Goal: Task Accomplishment & Management: Complete application form

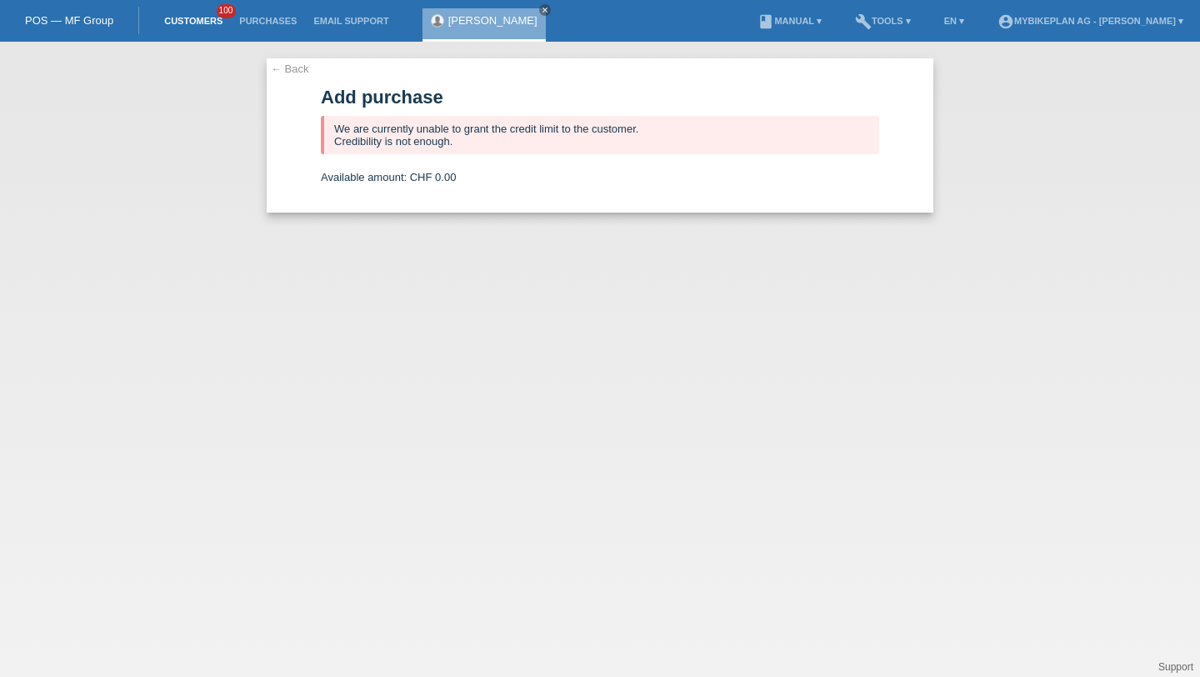
click at [200, 26] on link "Customers" at bounding box center [193, 21] width 75 height 10
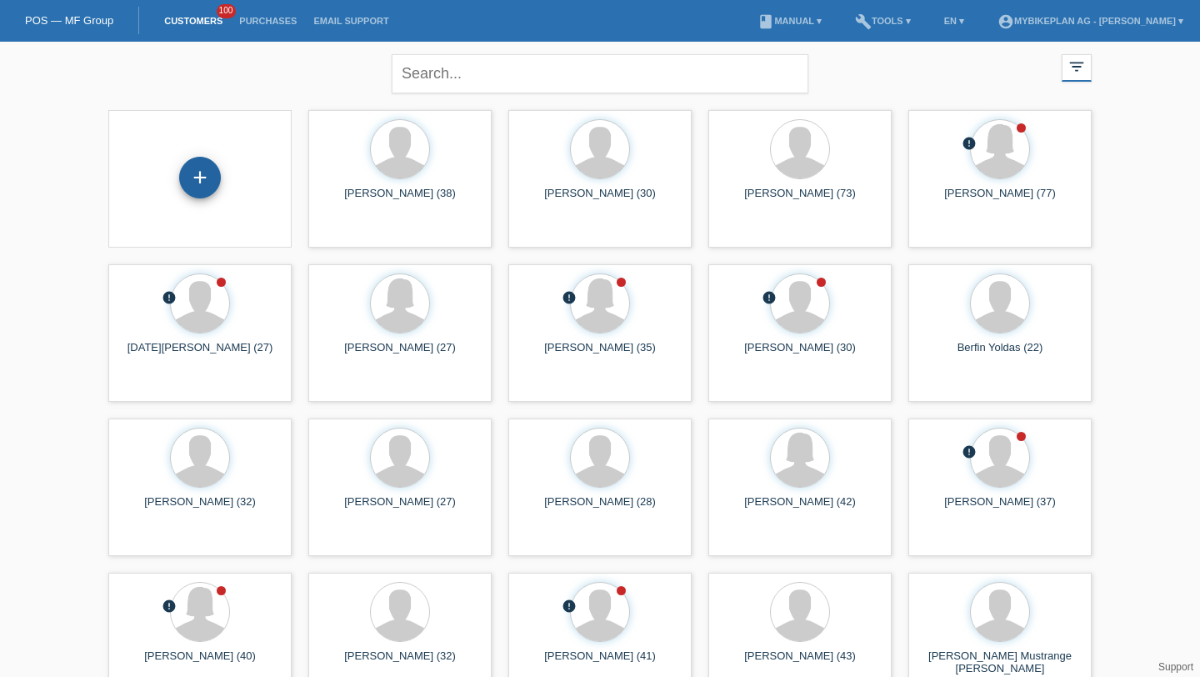
click at [201, 177] on div "+" at bounding box center [200, 178] width 42 height 42
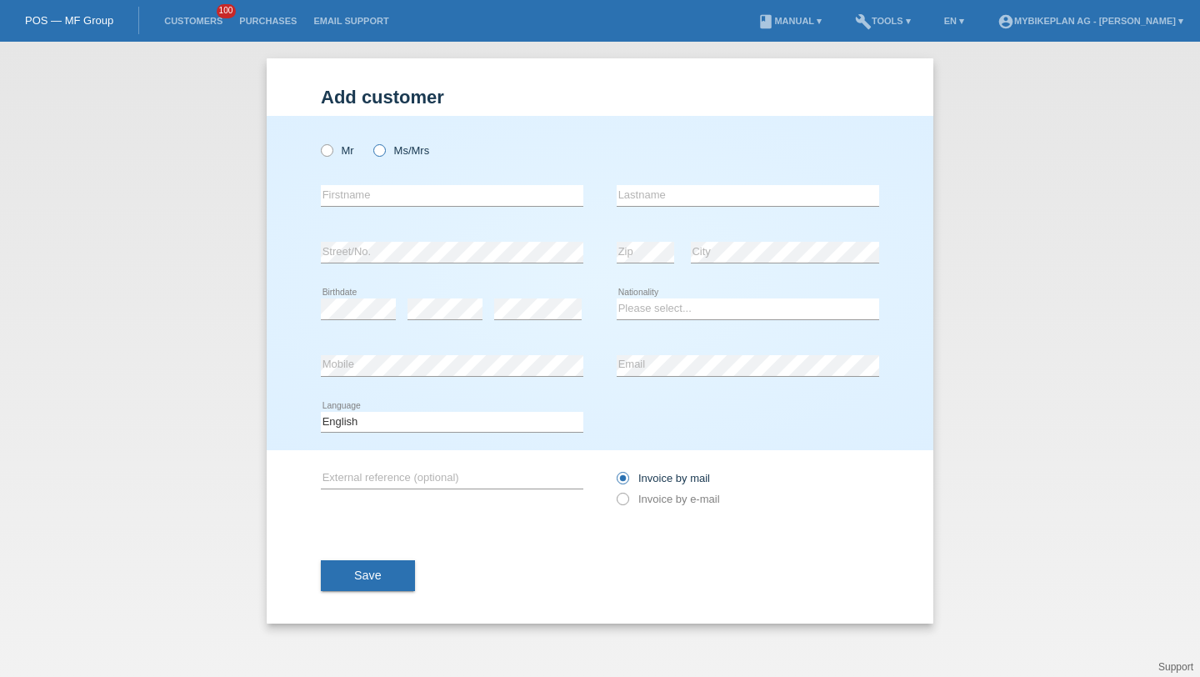
click at [398, 152] on label "Ms/Mrs" at bounding box center [401, 150] width 56 height 13
click at [384, 152] on input "Ms/Mrs" at bounding box center [378, 149] width 11 height 11
radio input "true"
click at [385, 197] on input "text" at bounding box center [452, 195] width 263 height 21
paste input "Camille"
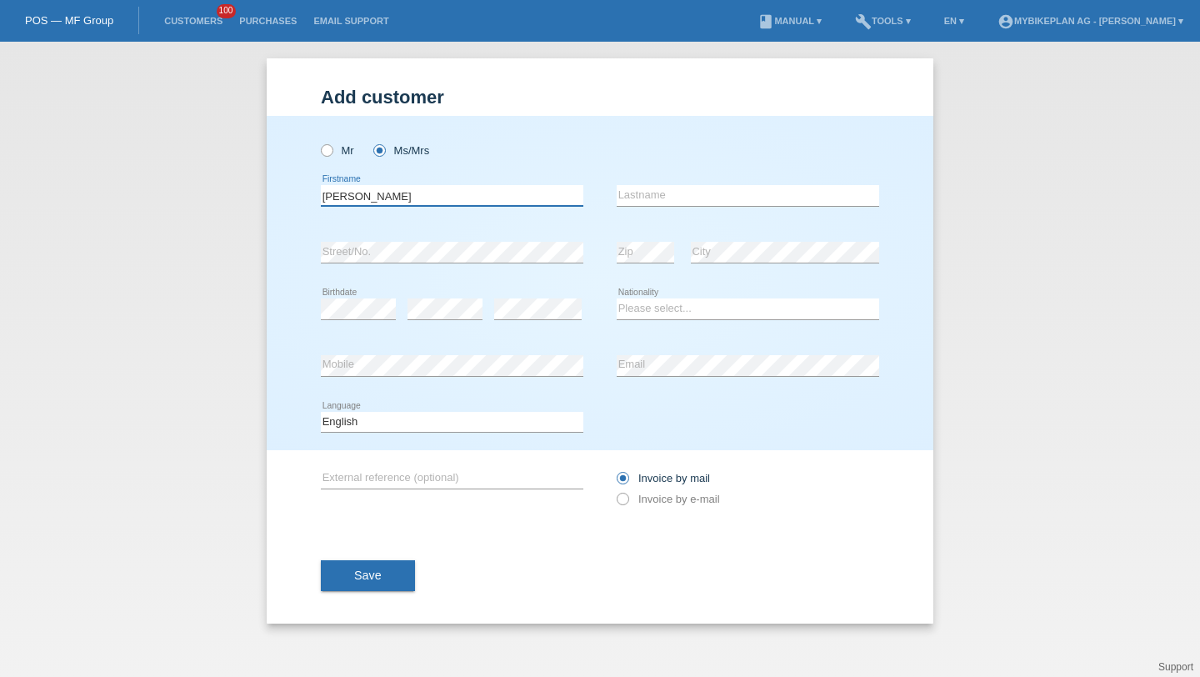
type input "Camille"
type input "Gex"
click at [656, 306] on select "Please select... Switzerland Austria Germany Liechtenstein ------------ Afghani…" at bounding box center [748, 308] width 263 height 20
select select "CH"
click at [511, 414] on select "Deutsch Français Italiano English" at bounding box center [452, 422] width 263 height 20
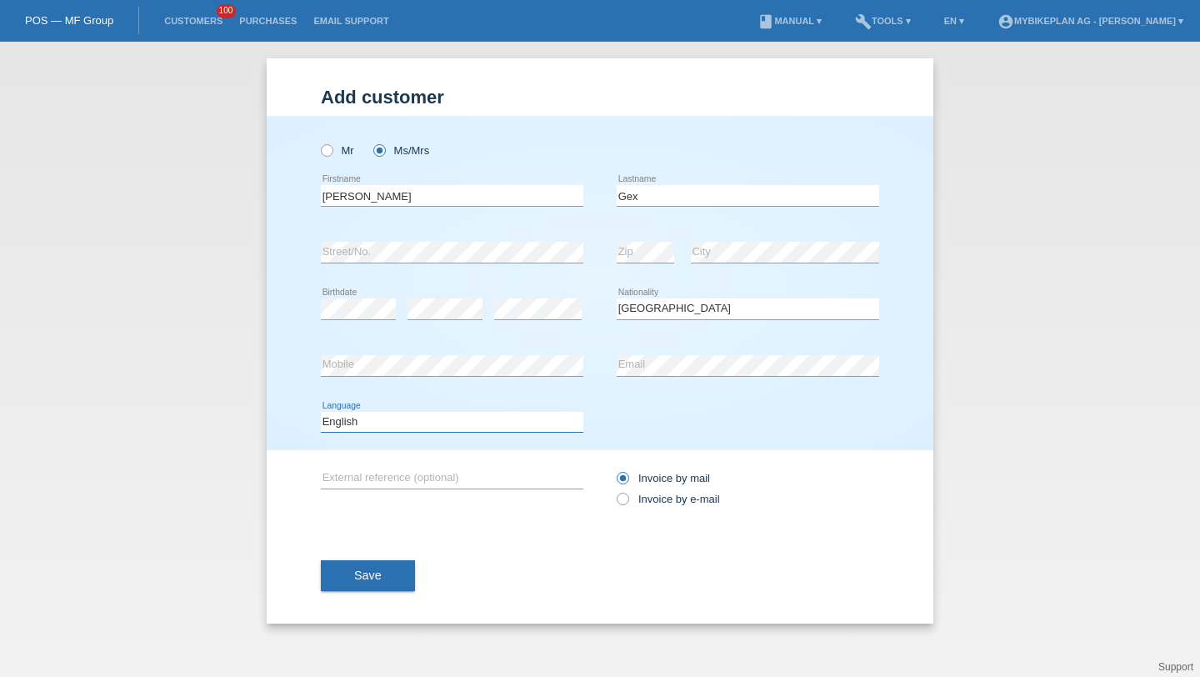
select select "fr"
click at [614, 490] on icon at bounding box center [614, 490] width 0 height 0
click at [623, 500] on input "Invoice by e-mail" at bounding box center [622, 503] width 11 height 21
radio input "true"
click at [408, 553] on div "Save" at bounding box center [600, 576] width 558 height 97
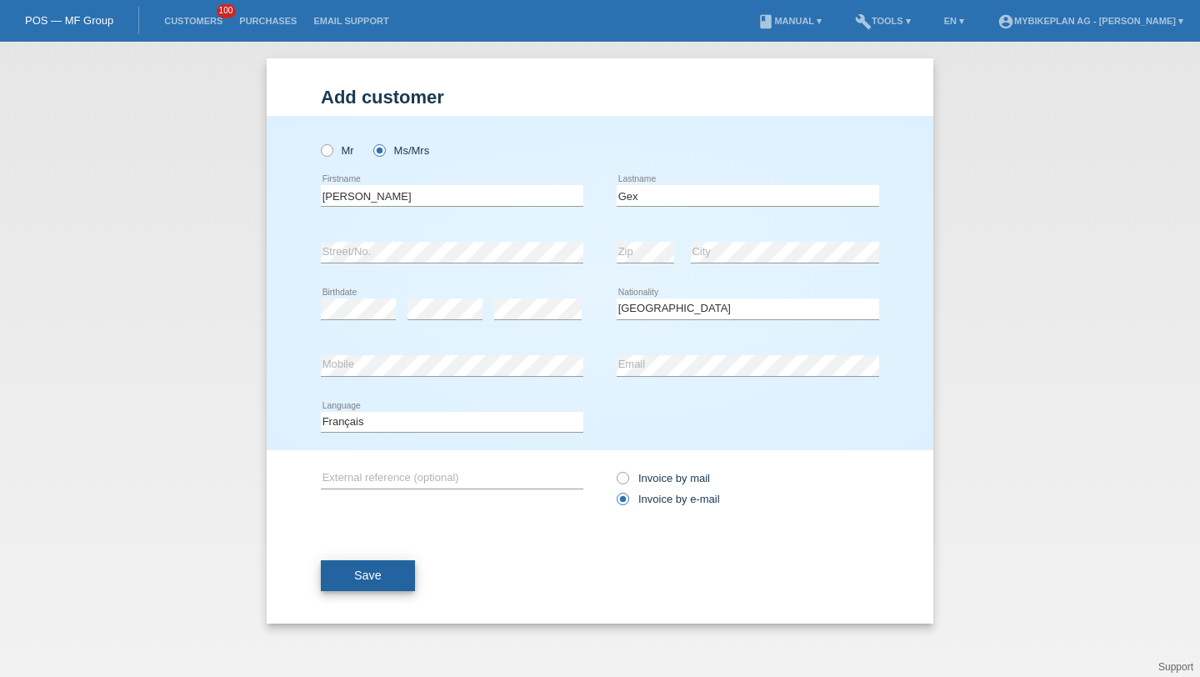
click at [407, 563] on button "Save" at bounding box center [368, 576] width 94 height 32
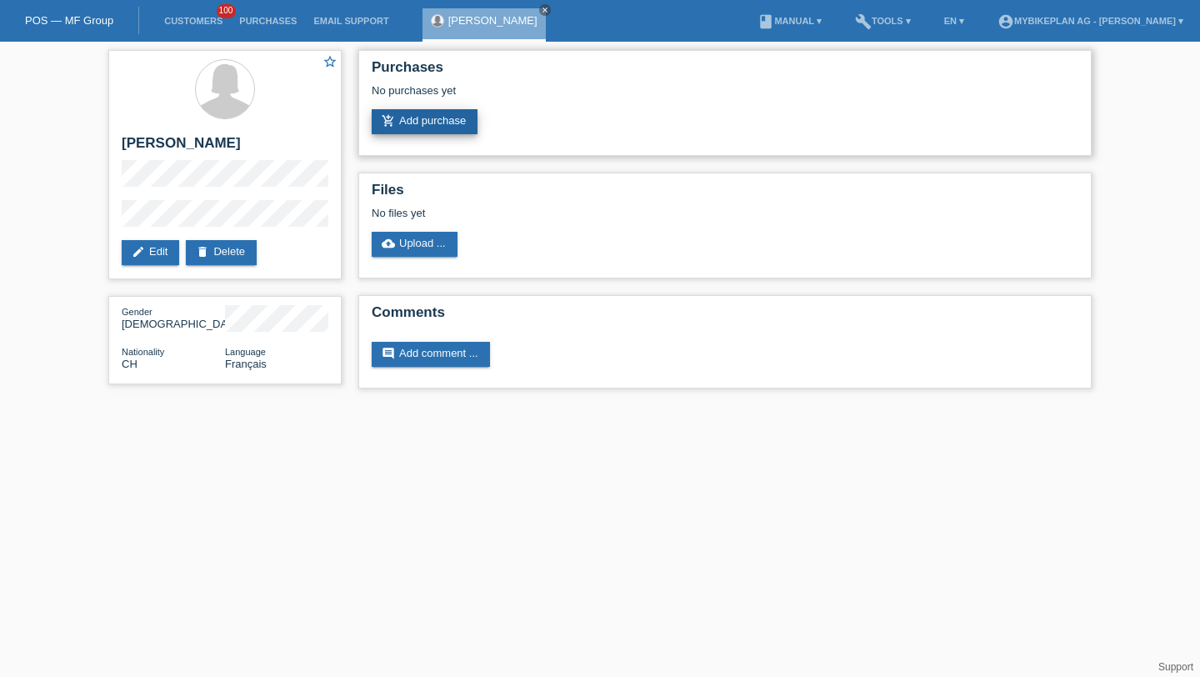
click at [443, 130] on link "add_shopping_cart Add purchase" at bounding box center [425, 121] width 106 height 25
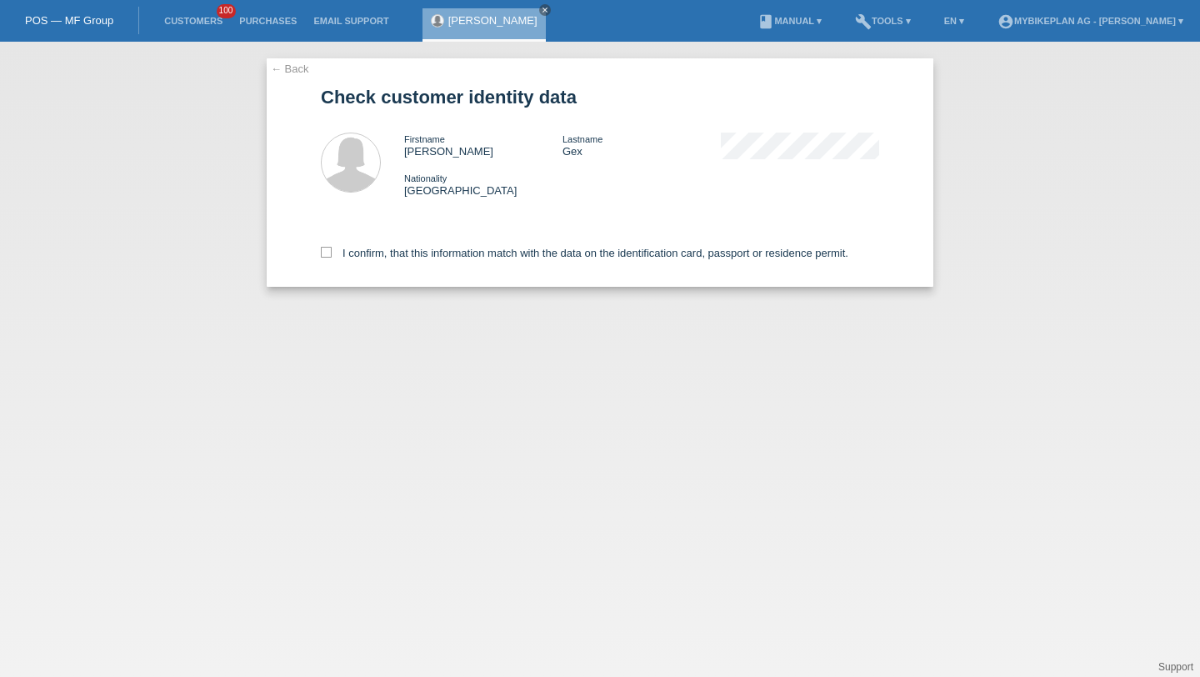
click at [429, 248] on div "I confirm, that this information match with the data on the identification card…" at bounding box center [600, 249] width 558 height 73
click at [430, 253] on label "I confirm, that this information match with the data on the identification card…" at bounding box center [585, 253] width 528 height 13
click at [332, 253] on input "I confirm, that this information match with the data on the identification card…" at bounding box center [326, 252] width 11 height 11
checkbox input "true"
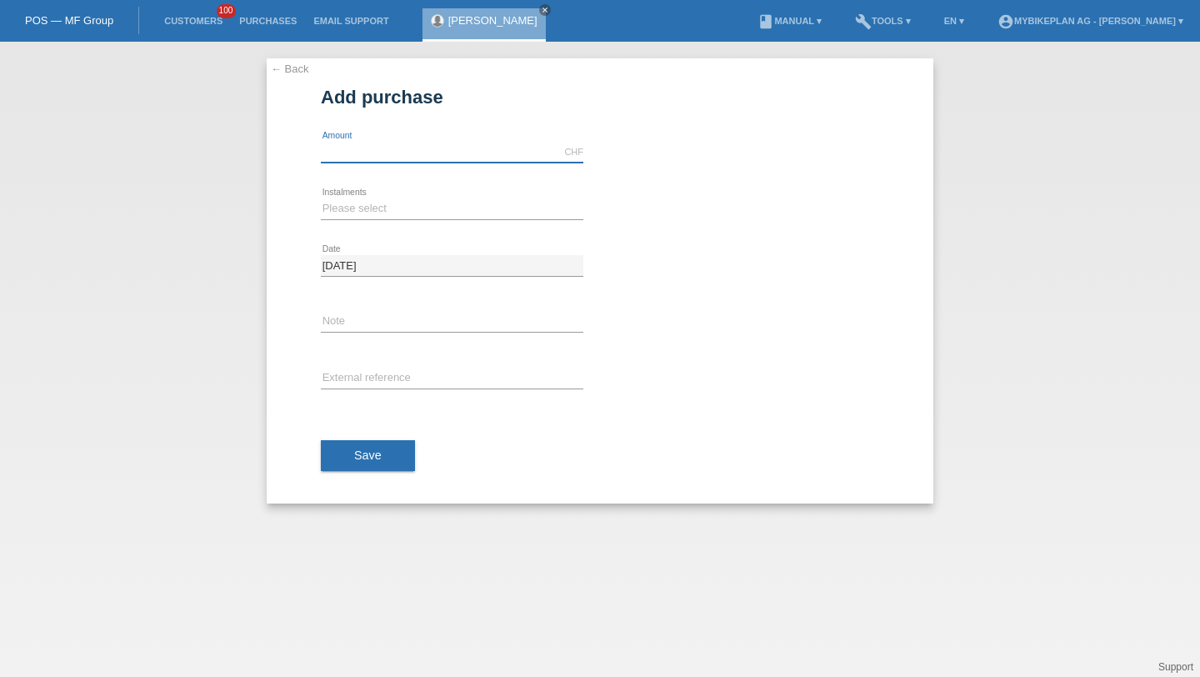
click at [338, 157] on input "text" at bounding box center [452, 152] width 263 height 21
type input "4999.00"
click at [338, 213] on select "Please select 6 instalments 12 instalments 18 instalments 24 instalments 36 ins…" at bounding box center [452, 208] width 263 height 20
select select "488"
click at [335, 385] on input "text" at bounding box center [452, 378] width 263 height 21
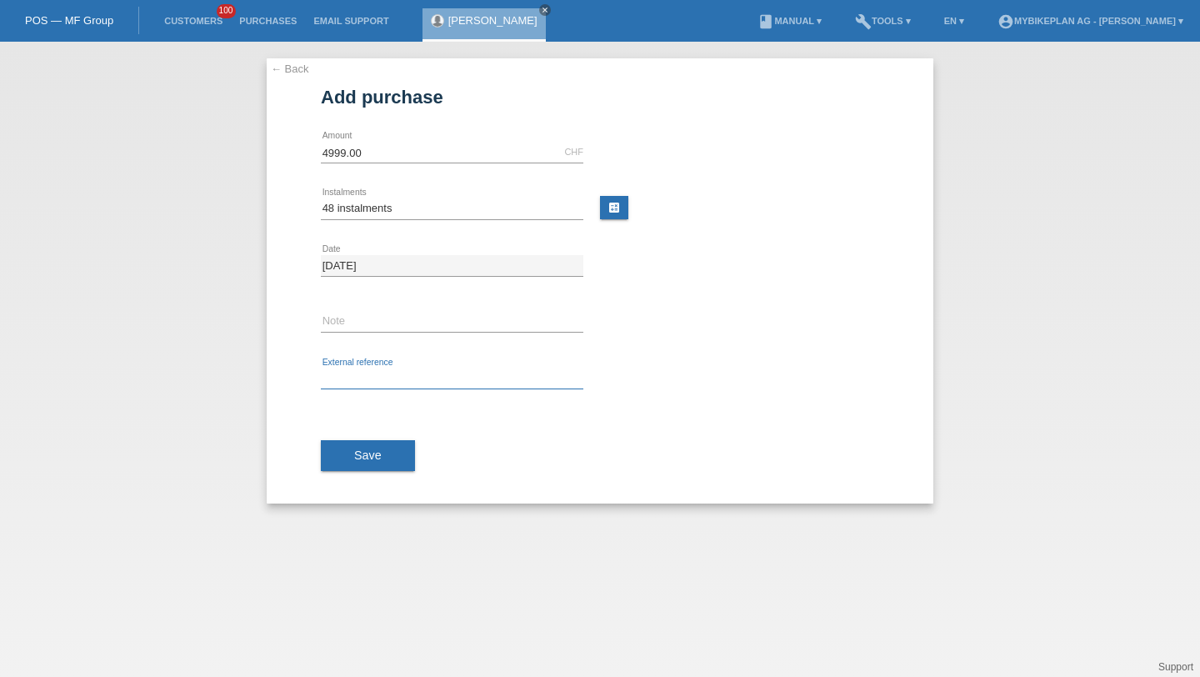
paste input "42449424445"
type input "42449424445"
click at [343, 445] on button "Save" at bounding box center [368, 456] width 94 height 32
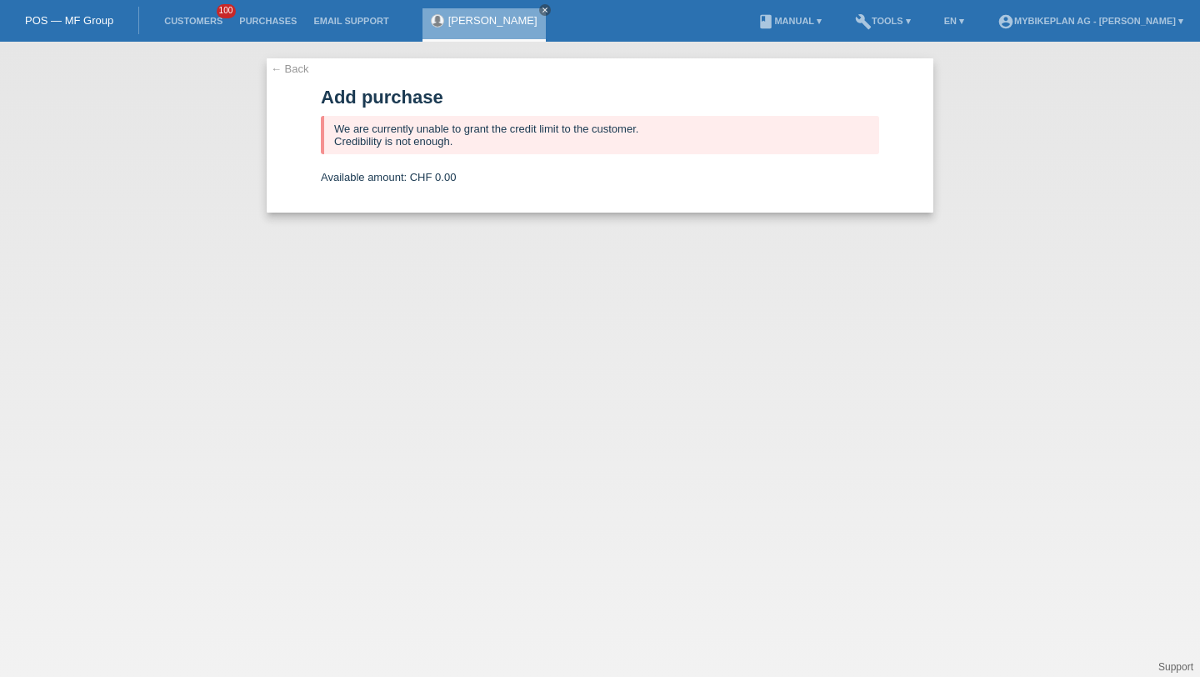
click at [208, 34] on li "Customers 100" at bounding box center [193, 21] width 75 height 43
click at [206, 26] on link "Customers" at bounding box center [193, 21] width 75 height 10
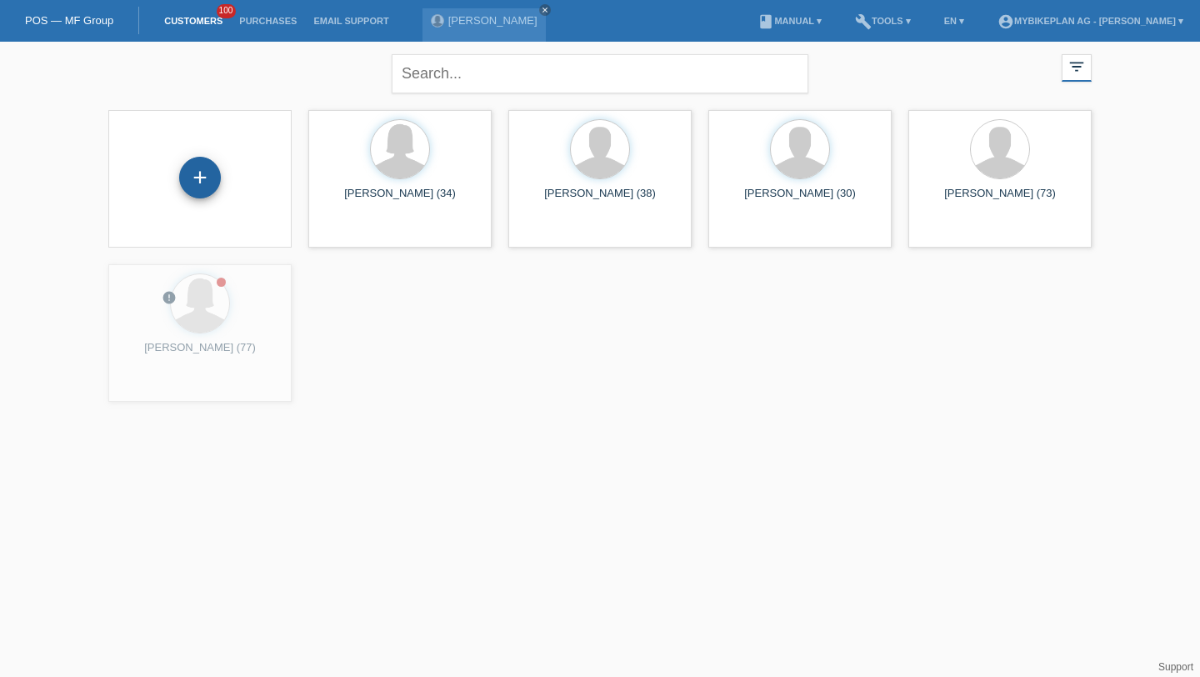
click at [196, 168] on div "+" at bounding box center [200, 178] width 42 height 42
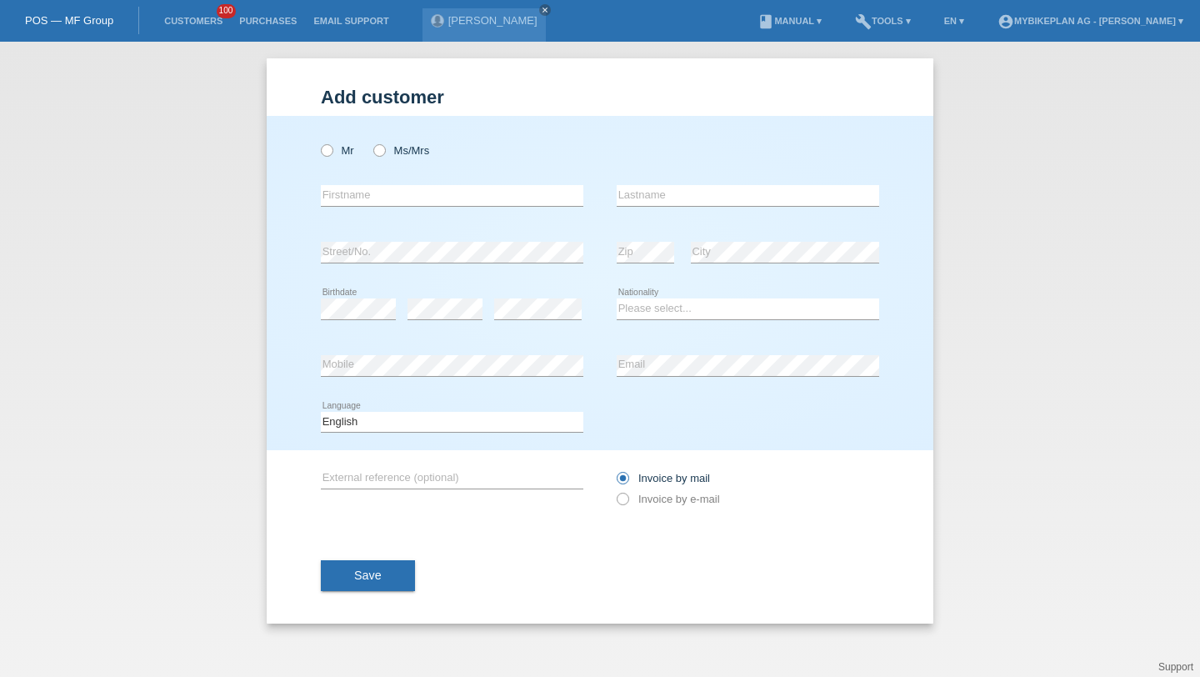
click at [327, 142] on div "Mr Ms/Mrs" at bounding box center [452, 150] width 263 height 34
click at [318, 142] on icon at bounding box center [318, 142] width 0 height 0
click at [329, 151] on input "Mr" at bounding box center [326, 149] width 11 height 11
radio input "true"
click at [345, 200] on input "text" at bounding box center [452, 195] width 263 height 21
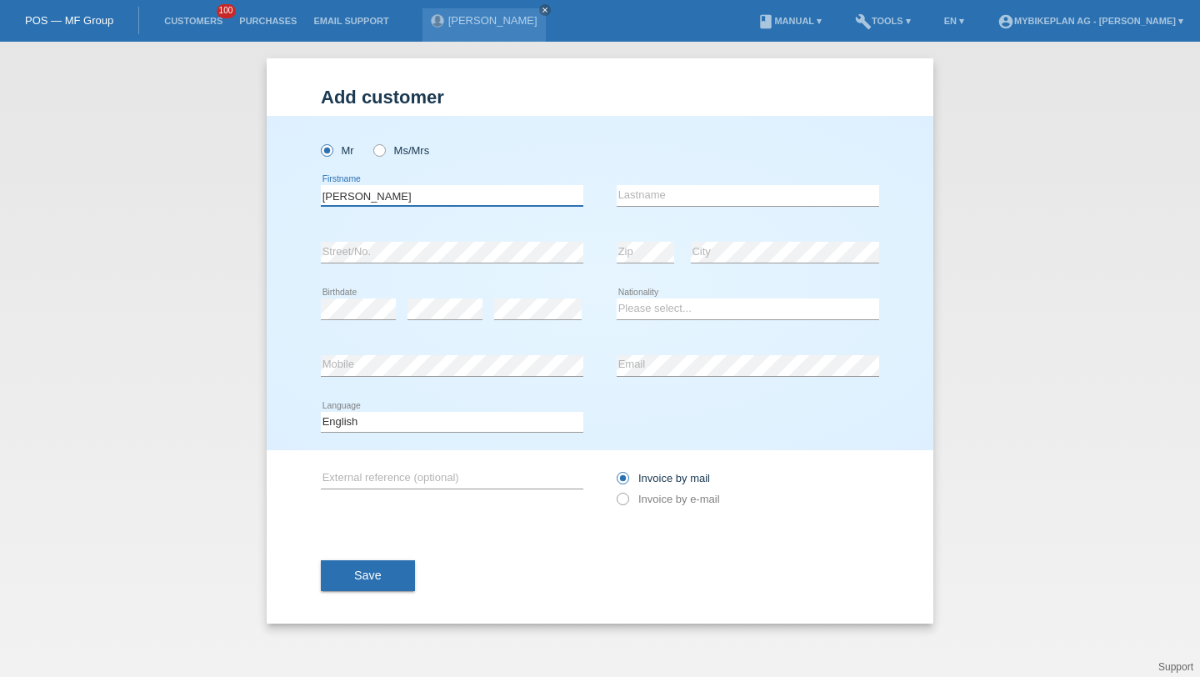
type input "[PERSON_NAME]"
paste input "[PERSON_NAME]"
type input "[PERSON_NAME]"
click at [698, 308] on select "Please select... Switzerland Austria Germany Liechtenstein ------------ Afghani…" at bounding box center [748, 308] width 263 height 20
select select "PT"
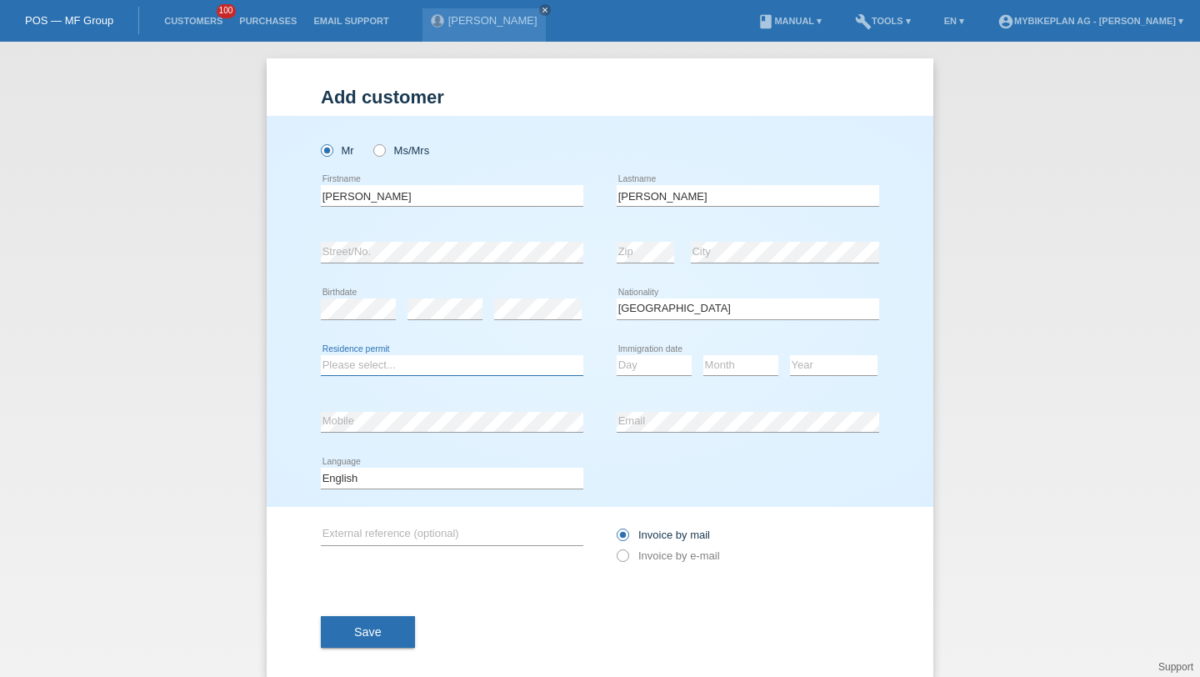
click at [433, 365] on select "Please select... C B B - Refugee status Other" at bounding box center [452, 365] width 263 height 20
click at [423, 376] on icon at bounding box center [452, 375] width 263 height 1
click at [423, 372] on select "Please select... C B B - Refugee status Other" at bounding box center [452, 365] width 263 height 20
select select "C"
click at [672, 366] on select "Day 01 02 03 04 05 06 07 08 09 10 11" at bounding box center [654, 365] width 75 height 20
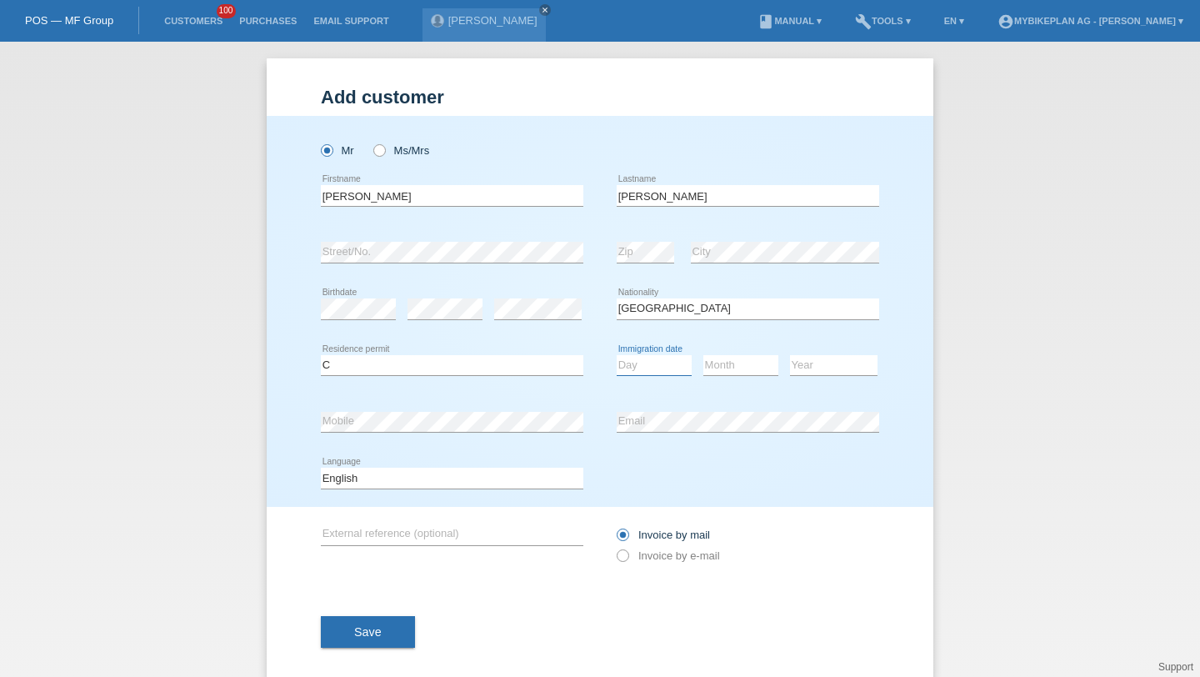
select select "15"
click at [733, 363] on select "Month 01 02 03 04 05 06 07 08 09 10 11" at bounding box center [740, 365] width 75 height 20
click at [737, 376] on icon at bounding box center [740, 375] width 75 height 1
click at [737, 366] on select "Month 01 02 03 04 05 06 07 08 09 10 11" at bounding box center [740, 365] width 75 height 20
select select "02"
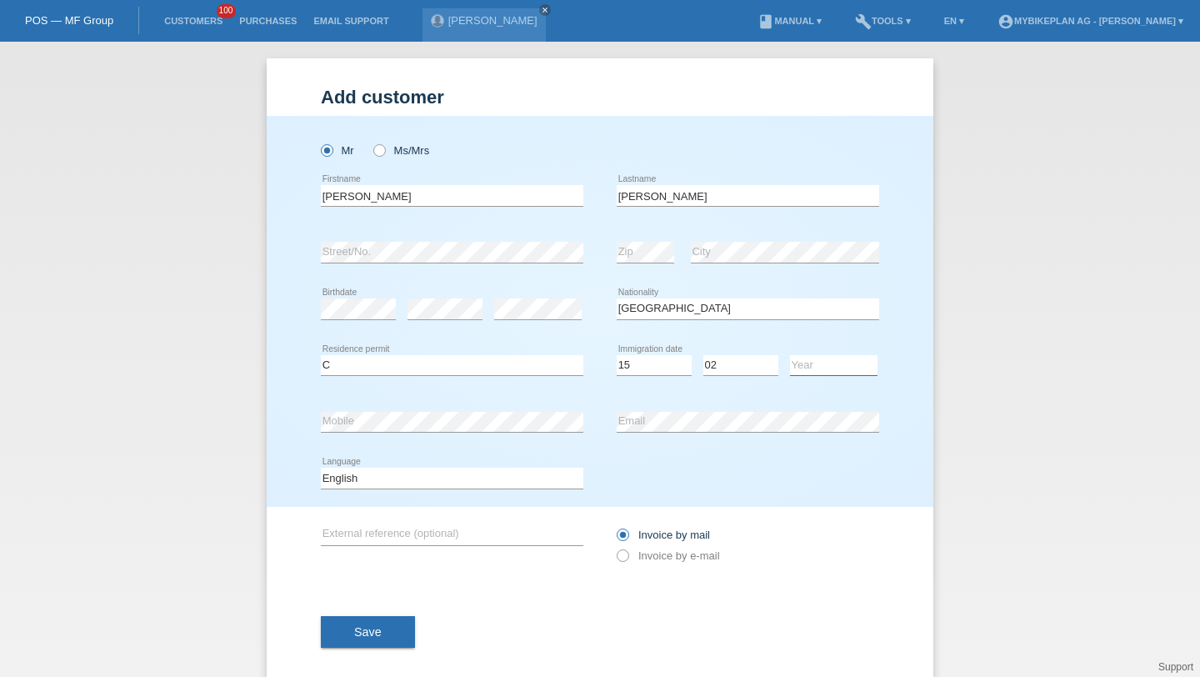
click at [827, 362] on select "Year 2025 2024 2023 2022 2021 2020 2019 2018 2017 2016 2015 2014 2013 2012 2011…" at bounding box center [834, 365] width 88 height 20
select select "2005"
click at [485, 487] on select "Deutsch Français Italiano English" at bounding box center [452, 478] width 263 height 20
select select "de"
click at [643, 550] on div "Invoice by mail Invoice by e-mail" at bounding box center [748, 545] width 263 height 42
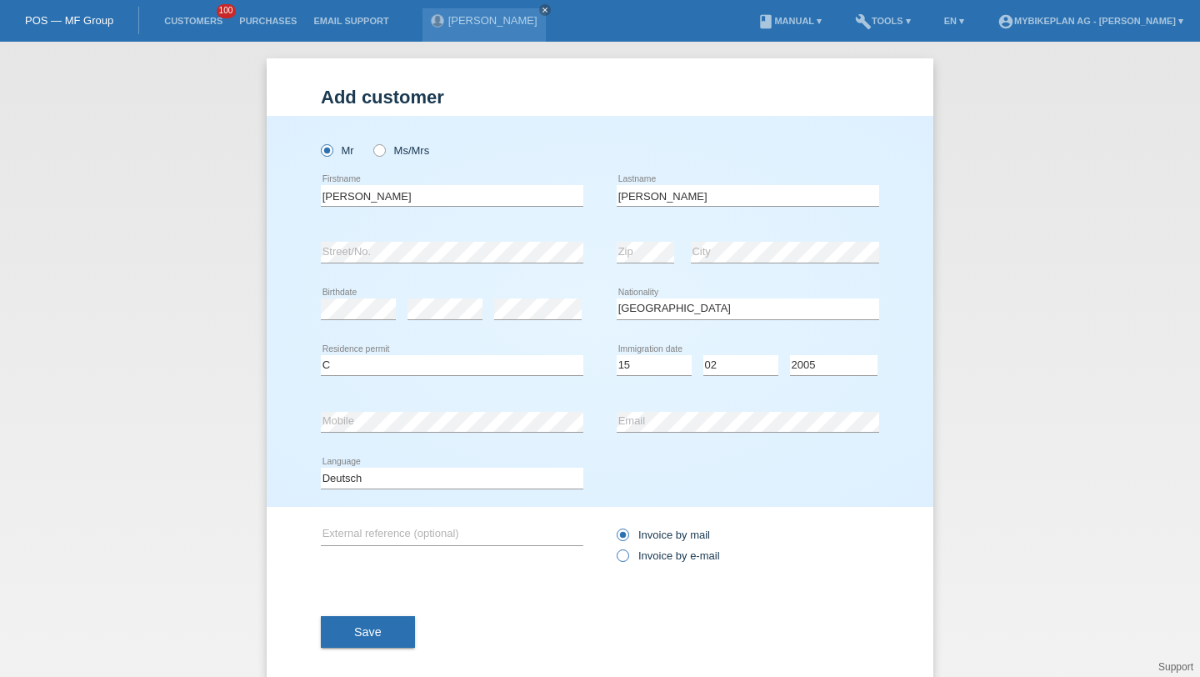
click at [653, 555] on label "Invoice by e-mail" at bounding box center [668, 555] width 103 height 13
click at [628, 555] on input "Invoice by e-mail" at bounding box center [622, 559] width 11 height 21
radio input "true"
click at [412, 633] on button "Save" at bounding box center [368, 632] width 94 height 32
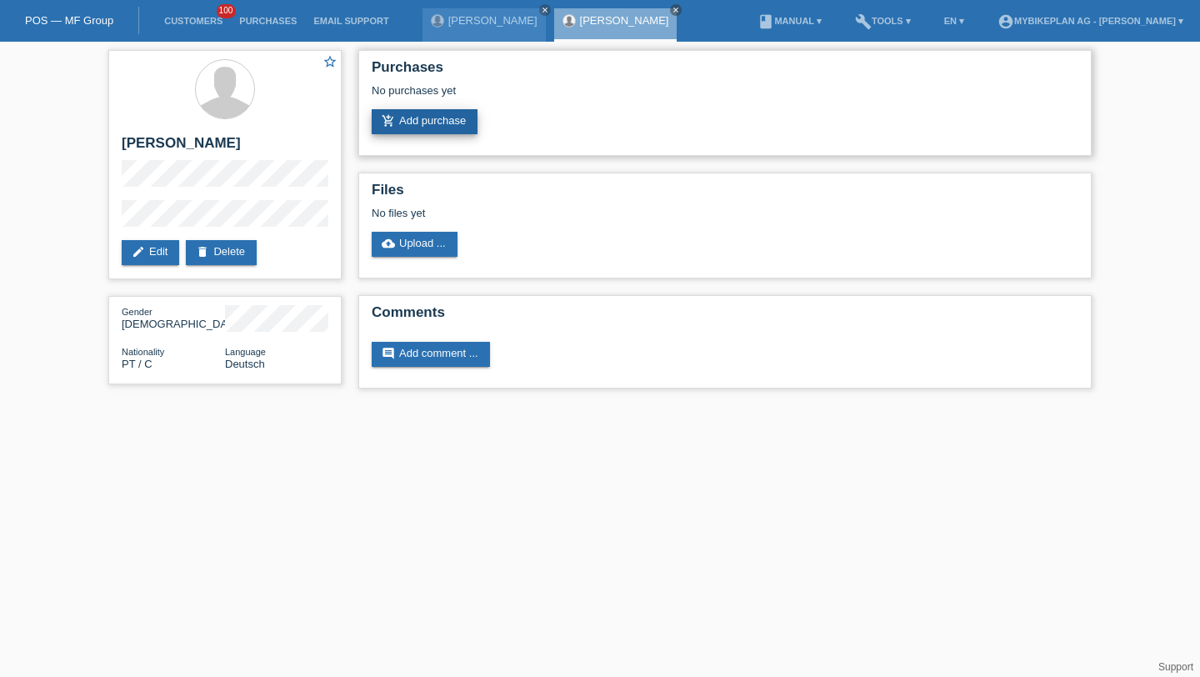
click at [440, 123] on link "add_shopping_cart Add purchase" at bounding box center [425, 121] width 106 height 25
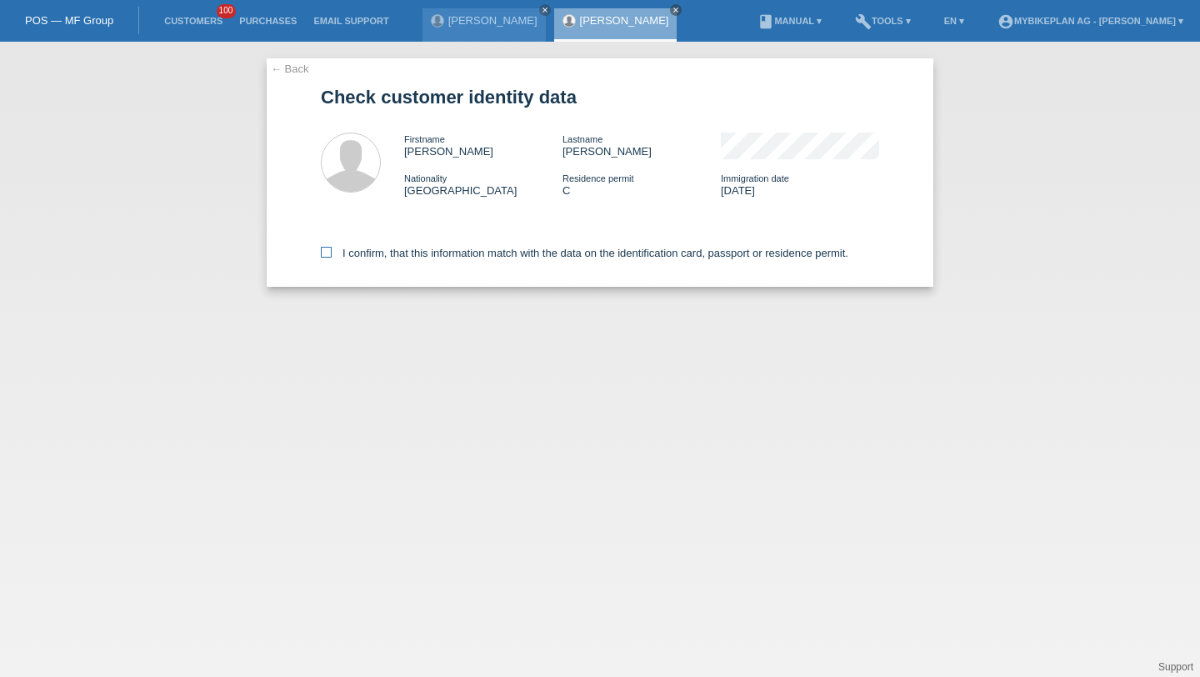
click at [423, 251] on label "I confirm, that this information match with the data on the identification card…" at bounding box center [585, 253] width 528 height 13
click at [332, 251] on input "I confirm, that this information match with the data on the identification card…" at bounding box center [326, 252] width 11 height 11
checkbox input "true"
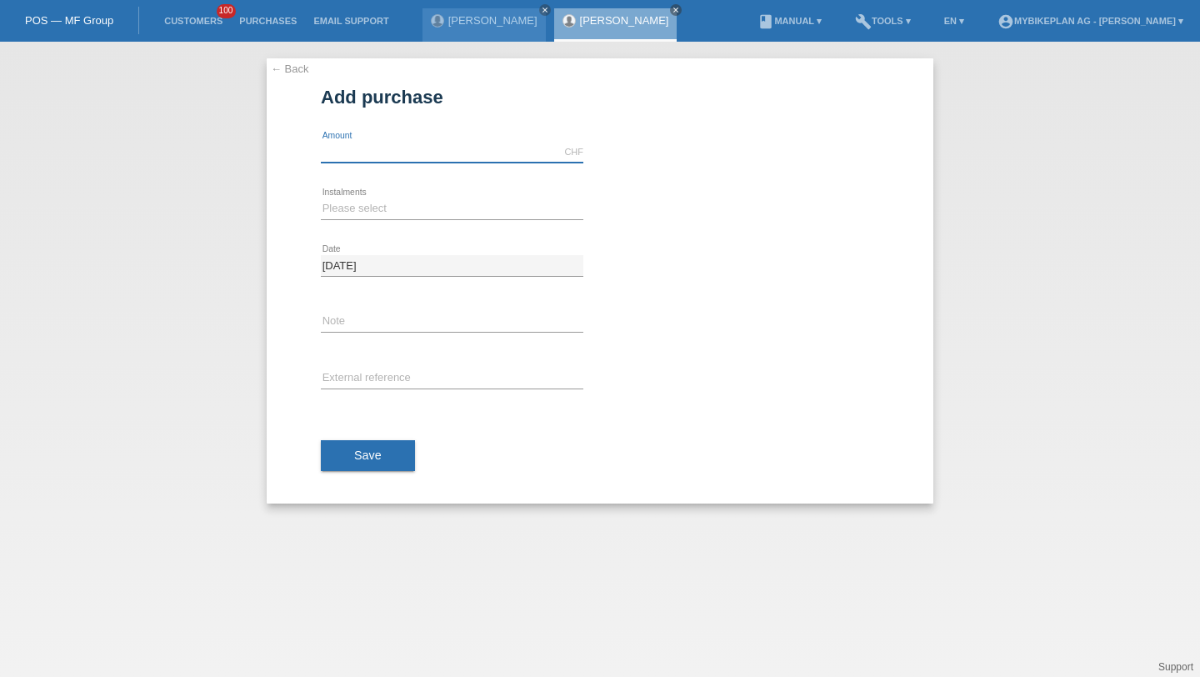
click at [438, 148] on input "text" at bounding box center [452, 152] width 263 height 21
type input "5999.00"
click at [368, 203] on select "Please select 6 instalments 12 instalments 18 instalments 24 instalments 36 ins…" at bounding box center [452, 208] width 263 height 20
select select "486"
click at [358, 369] on input "text" at bounding box center [452, 378] width 263 height 21
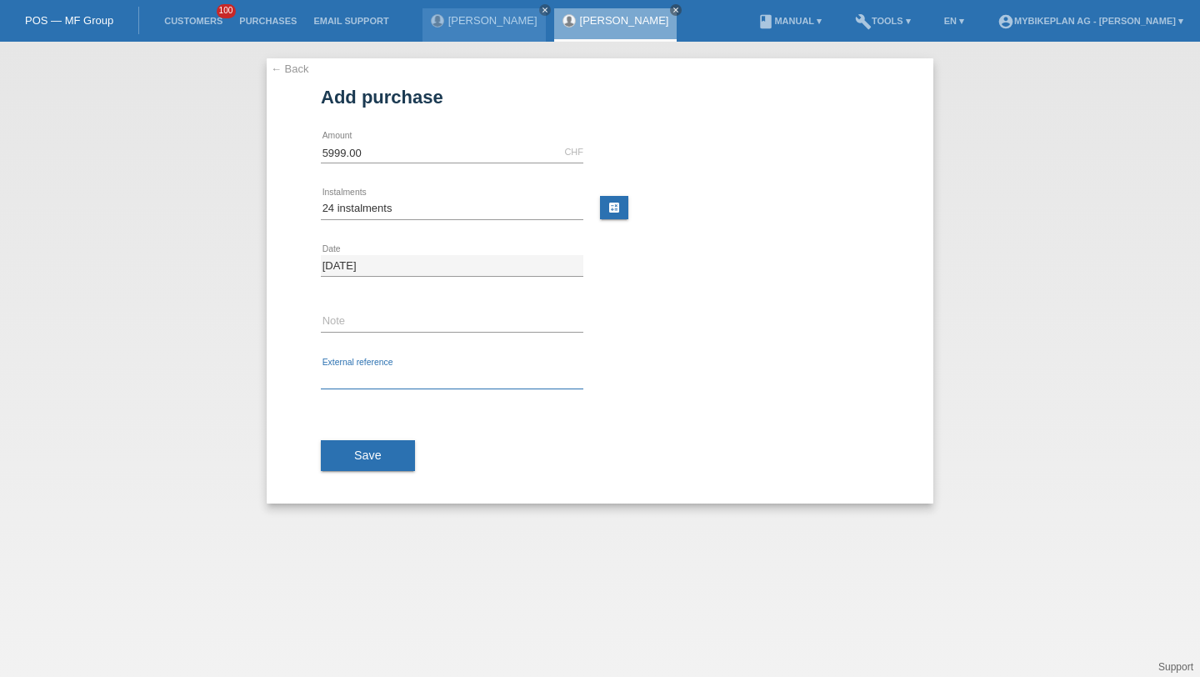
paste input "42386558866"
type input "42386558866"
click at [362, 454] on span "Save" at bounding box center [368, 454] width 28 height 13
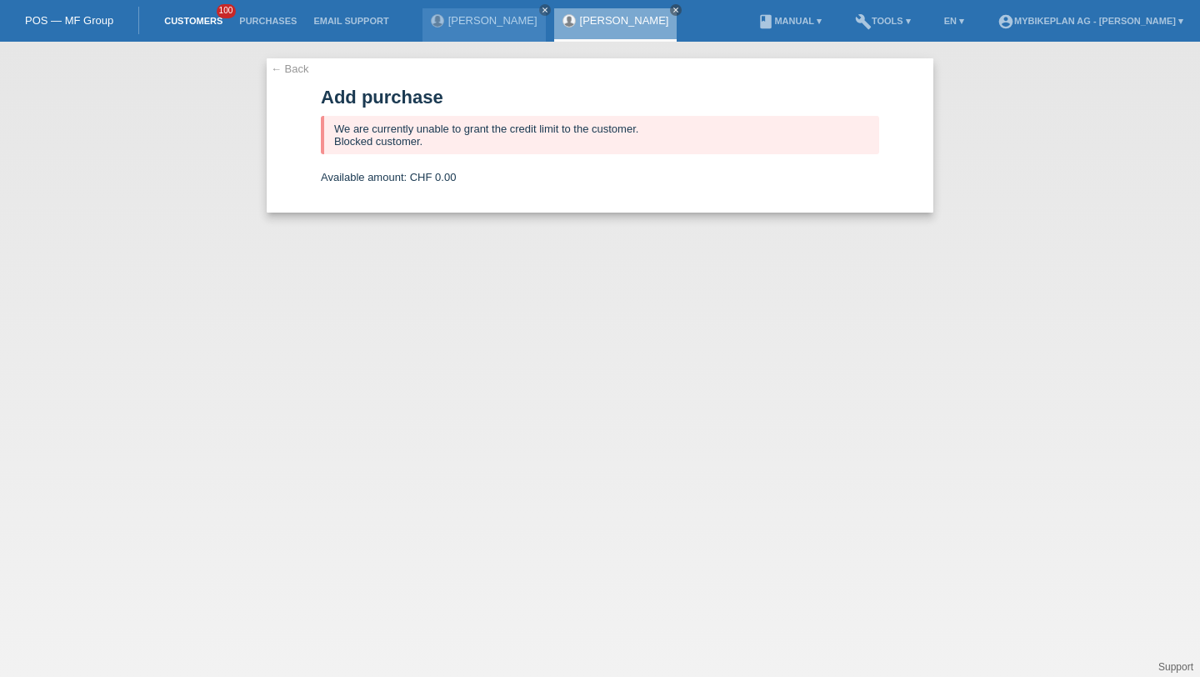
click at [208, 23] on link "Customers" at bounding box center [193, 21] width 75 height 10
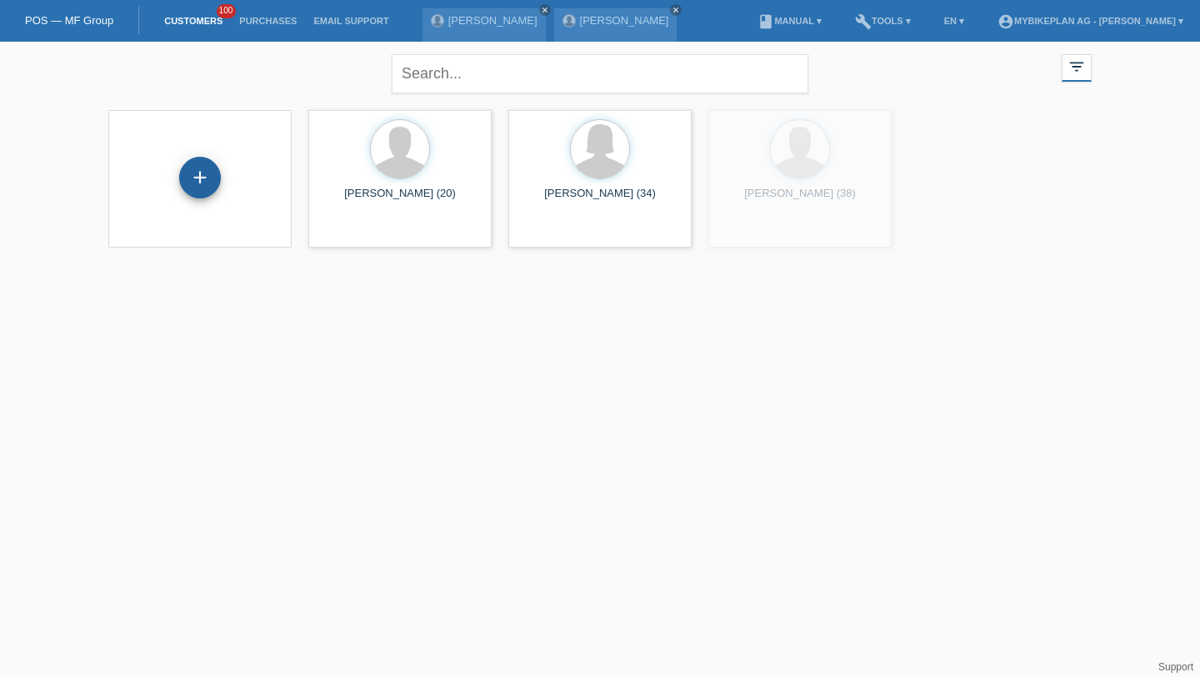
click at [209, 175] on div "+" at bounding box center [200, 178] width 42 height 42
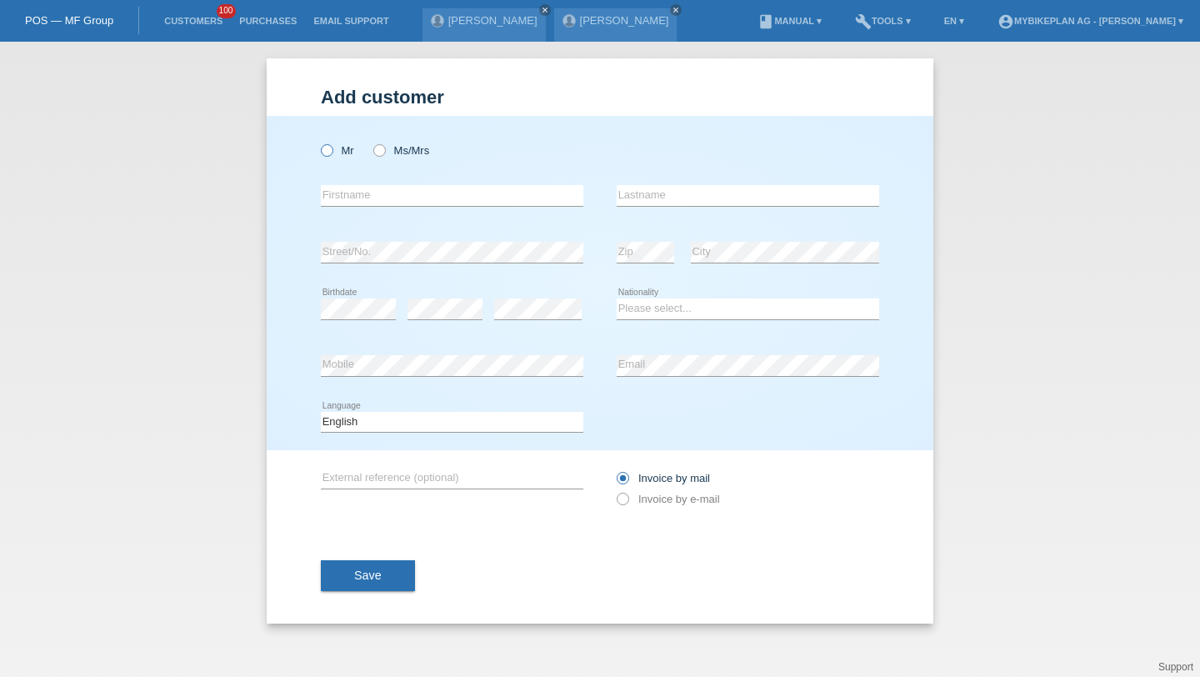
click at [338, 153] on label "Mr" at bounding box center [337, 150] width 33 height 13
click at [332, 153] on input "Mr" at bounding box center [326, 149] width 11 height 11
radio input "true"
click at [358, 204] on input "text" at bounding box center [452, 195] width 263 height 21
type input "Bashir"
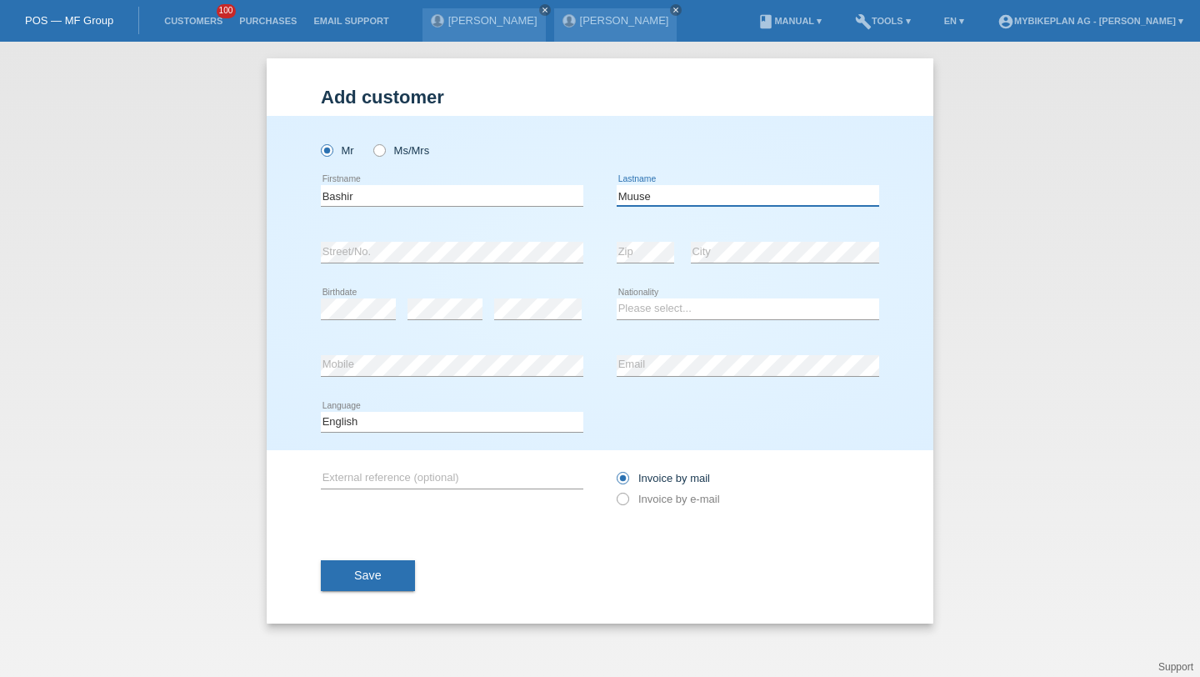
type input "Muuse"
click at [351, 205] on input "Bashir" at bounding box center [452, 195] width 263 height 21
type input "Sandr"
click at [190, 18] on link "Customers" at bounding box center [193, 21] width 75 height 10
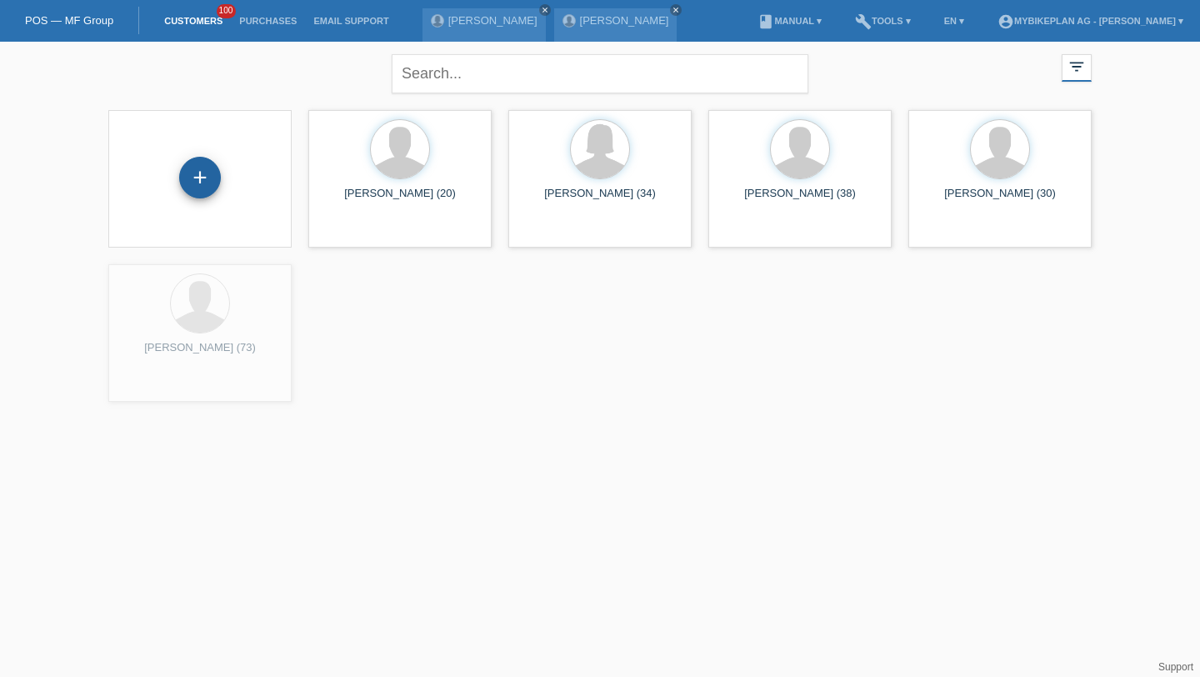
click at [214, 185] on div "+" at bounding box center [200, 178] width 42 height 42
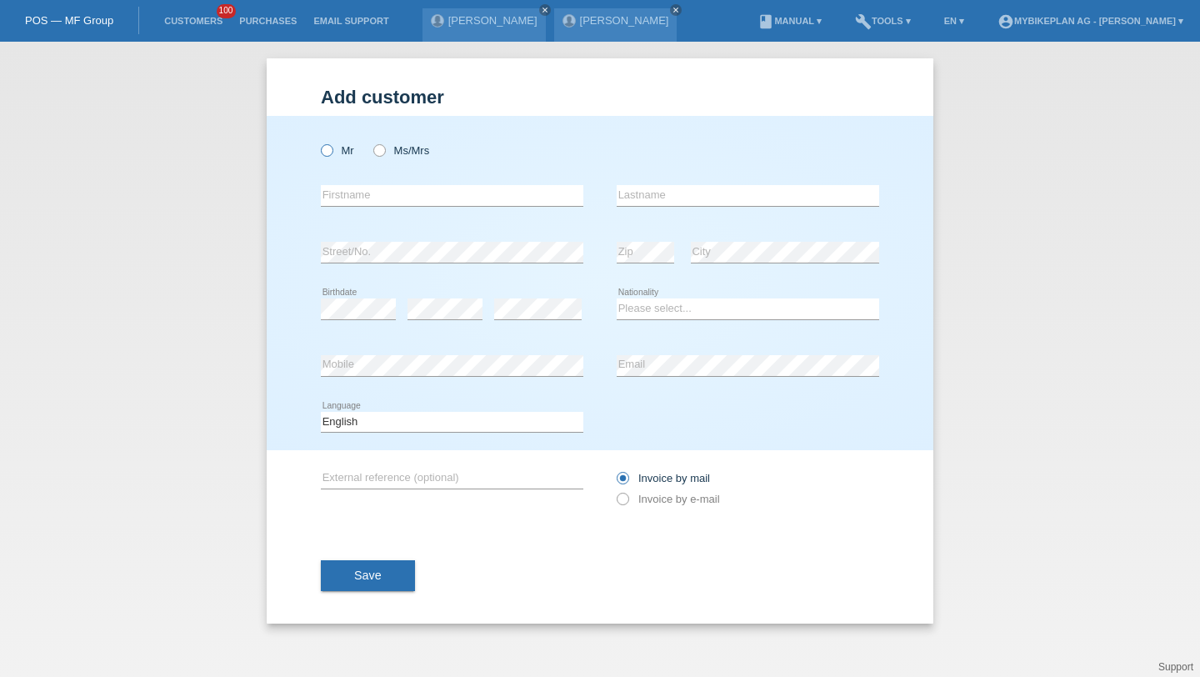
click at [340, 144] on label "Mr" at bounding box center [337, 150] width 33 height 13
click at [332, 144] on input "Mr" at bounding box center [326, 149] width 11 height 11
radio input "true"
click at [356, 184] on div "error Firstname" at bounding box center [452, 196] width 263 height 57
click at [363, 198] on input "text" at bounding box center [452, 195] width 263 height 21
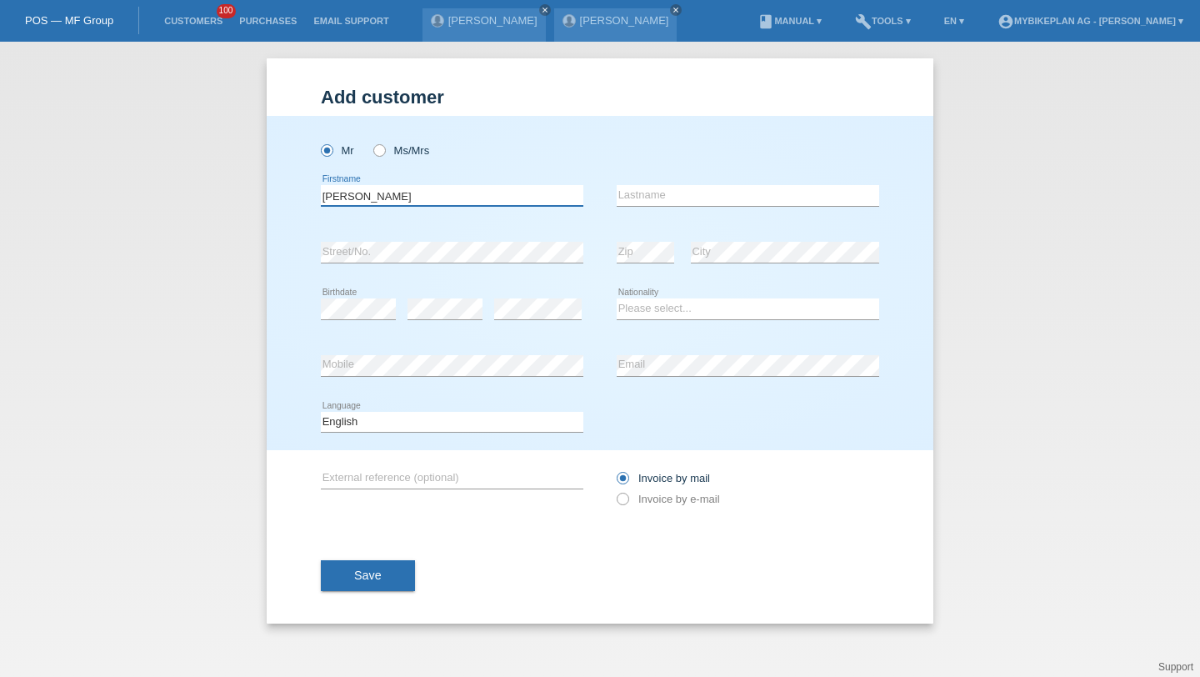
click at [367, 195] on input "Sandri" at bounding box center [452, 195] width 263 height 21
type input "Sandro"
type input "Biri"
click at [367, 297] on div "error Birthdate" at bounding box center [358, 309] width 75 height 57
click at [631, 307] on select "Please select... [GEOGRAPHIC_DATA] [GEOGRAPHIC_DATA] [GEOGRAPHIC_DATA] [GEOGRAP…" at bounding box center [748, 308] width 263 height 20
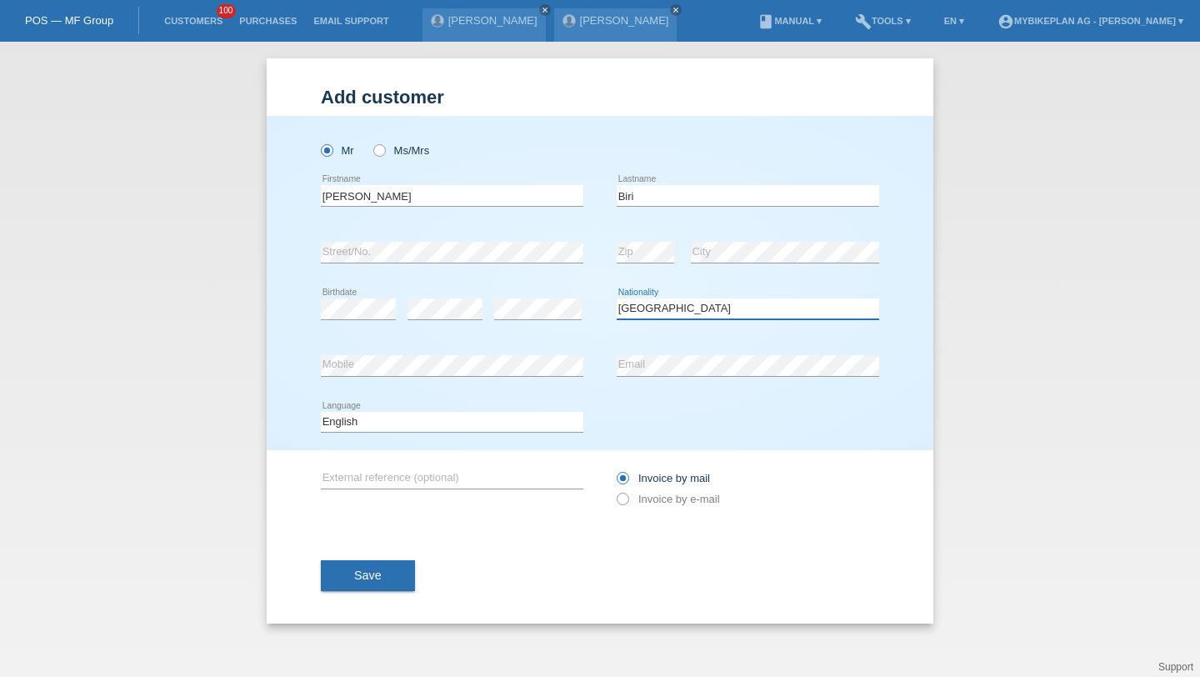
click at [679, 308] on select "Please select... Switzerland Austria Germany Liechtenstein ------------ Afghani…" at bounding box center [748, 308] width 263 height 20
select select "HU"
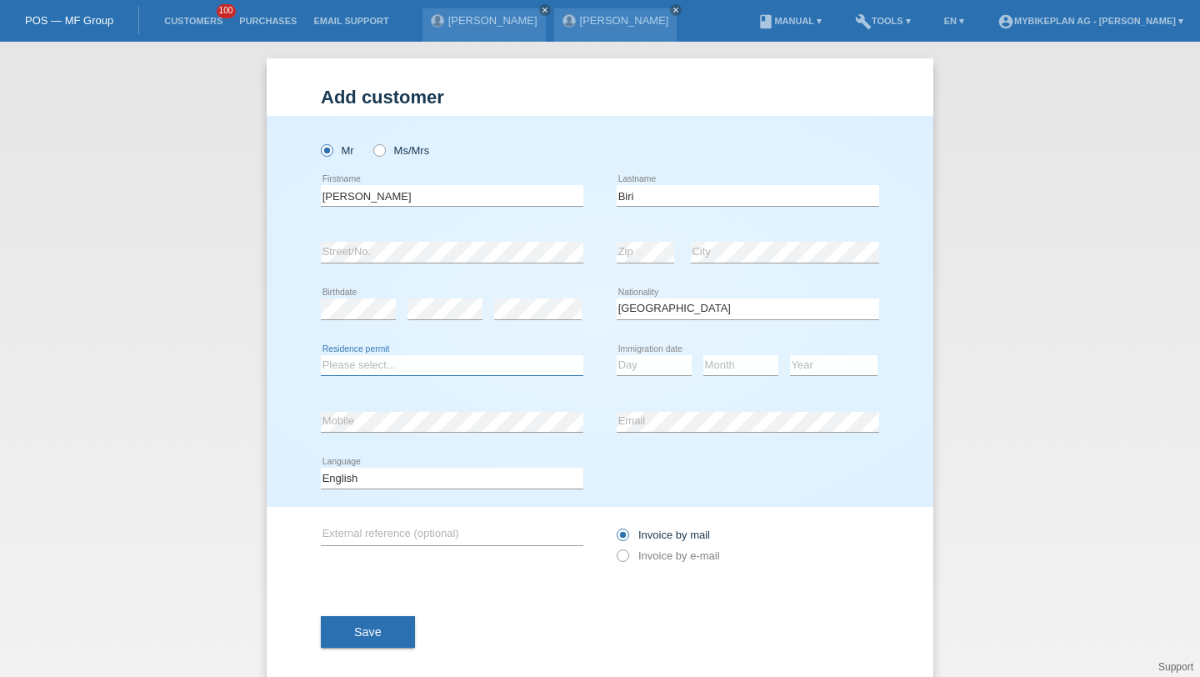
click at [506, 355] on select "Please select... C B B - Refugee status Other" at bounding box center [452, 365] width 263 height 20
click at [393, 361] on select "Please select... C B B - Refugee status Other" at bounding box center [452, 365] width 263 height 20
select select "C"
click at [653, 357] on select "Day 01 02 03 04 05 06 07 08 09 10 11" at bounding box center [654, 365] width 75 height 20
select select "01"
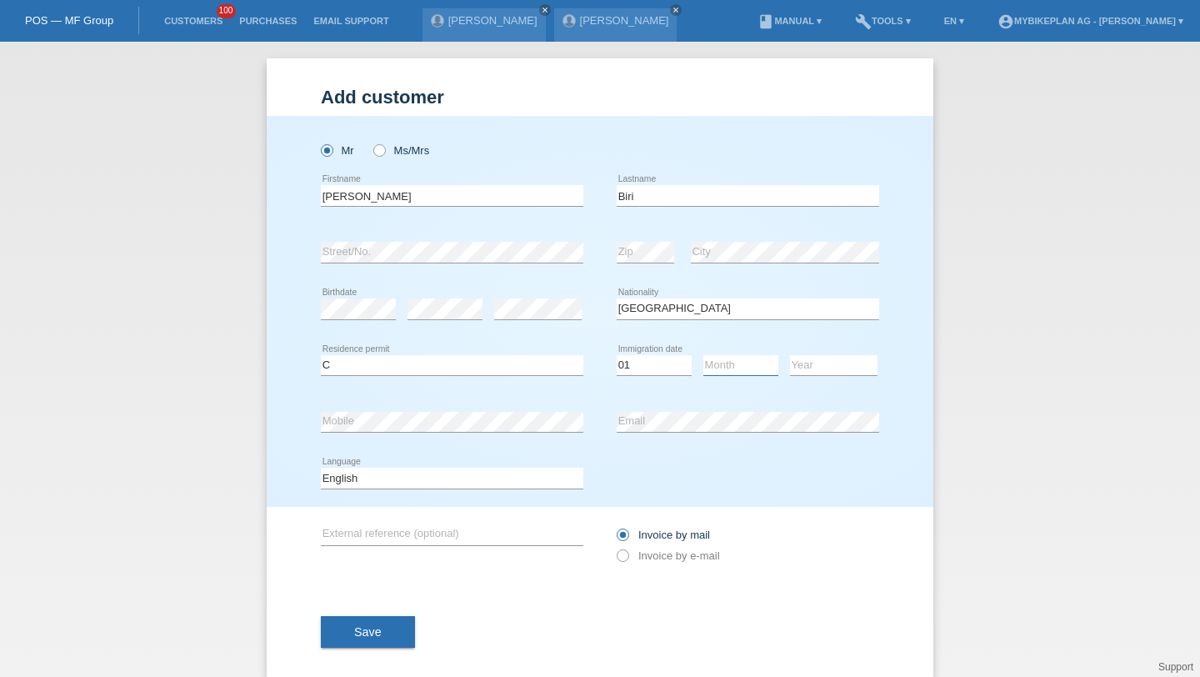
click at [725, 374] on select "Month 01 02 03 04 05 06 07 08 09 10 11" at bounding box center [740, 365] width 75 height 20
select select "04"
click at [811, 371] on select "Year 2025 2024 2023 2022 2021 2020 2019 2018 2017 2016 2015 2014 2013 2012 2011…" at bounding box center [834, 365] width 88 height 20
select select "2012"
click at [508, 441] on div "error Mobile" at bounding box center [452, 421] width 263 height 57
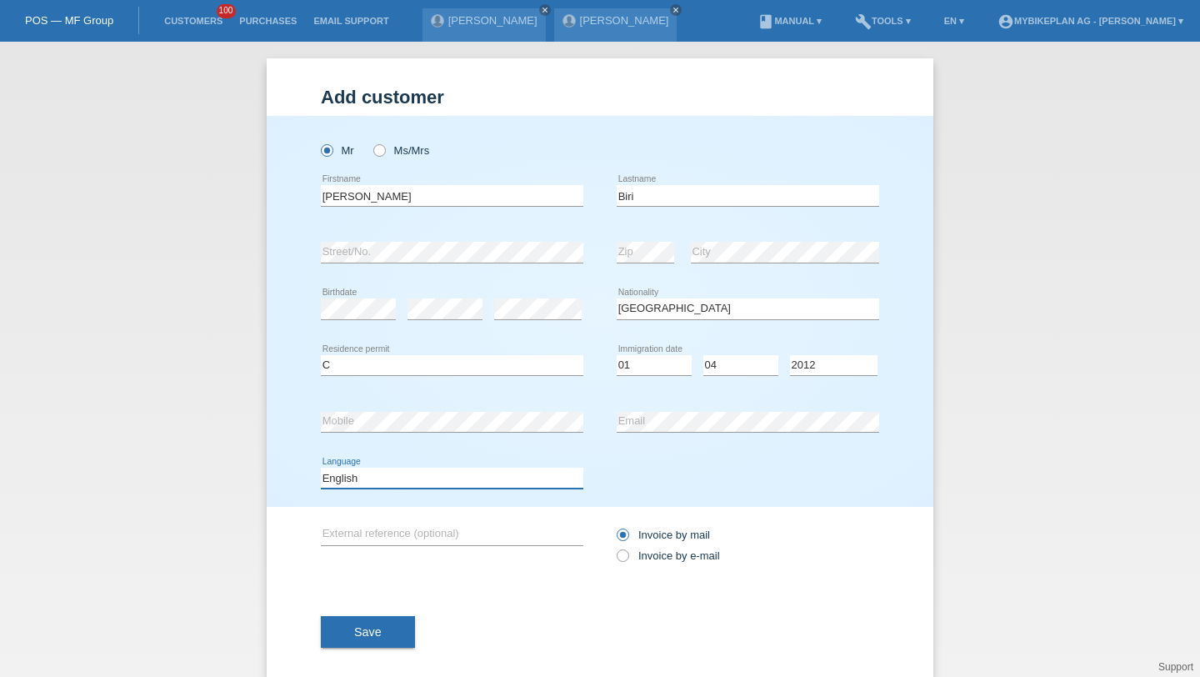
click at [514, 482] on select "Deutsch Français Italiano English" at bounding box center [452, 478] width 263 height 20
select select "de"
click at [643, 551] on label "Invoice by e-mail" at bounding box center [668, 555] width 103 height 13
click at [628, 551] on input "Invoice by e-mail" at bounding box center [622, 559] width 11 height 21
radio input "true"
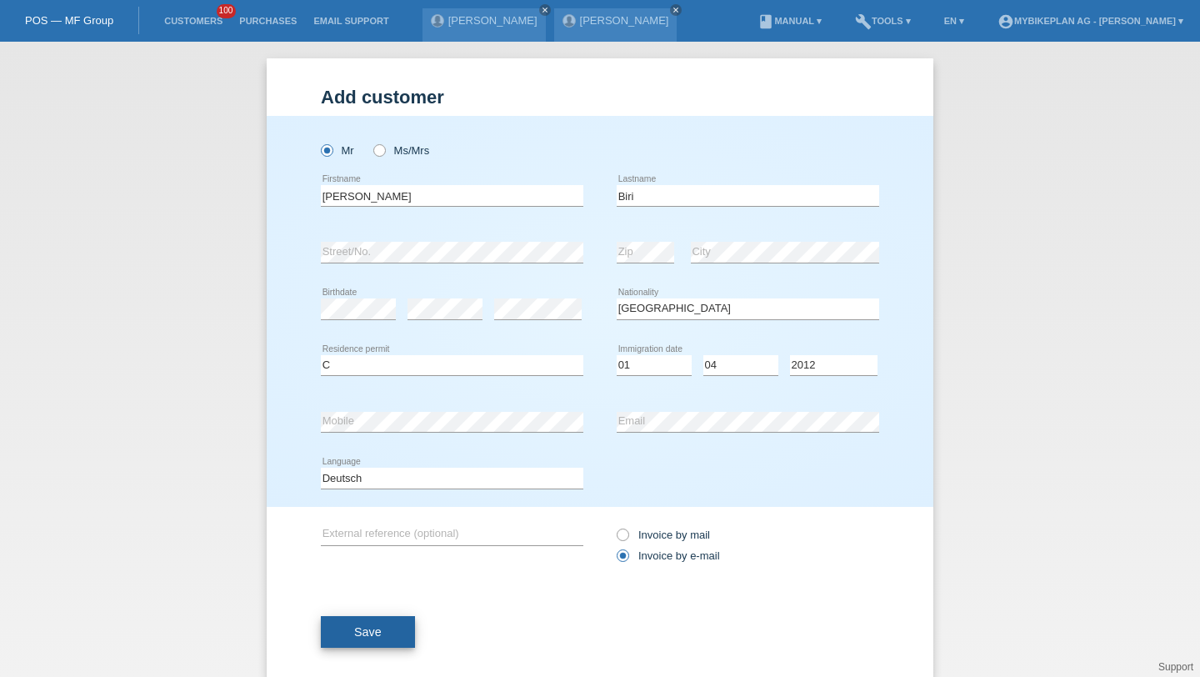
click at [405, 644] on button "Save" at bounding box center [368, 632] width 94 height 32
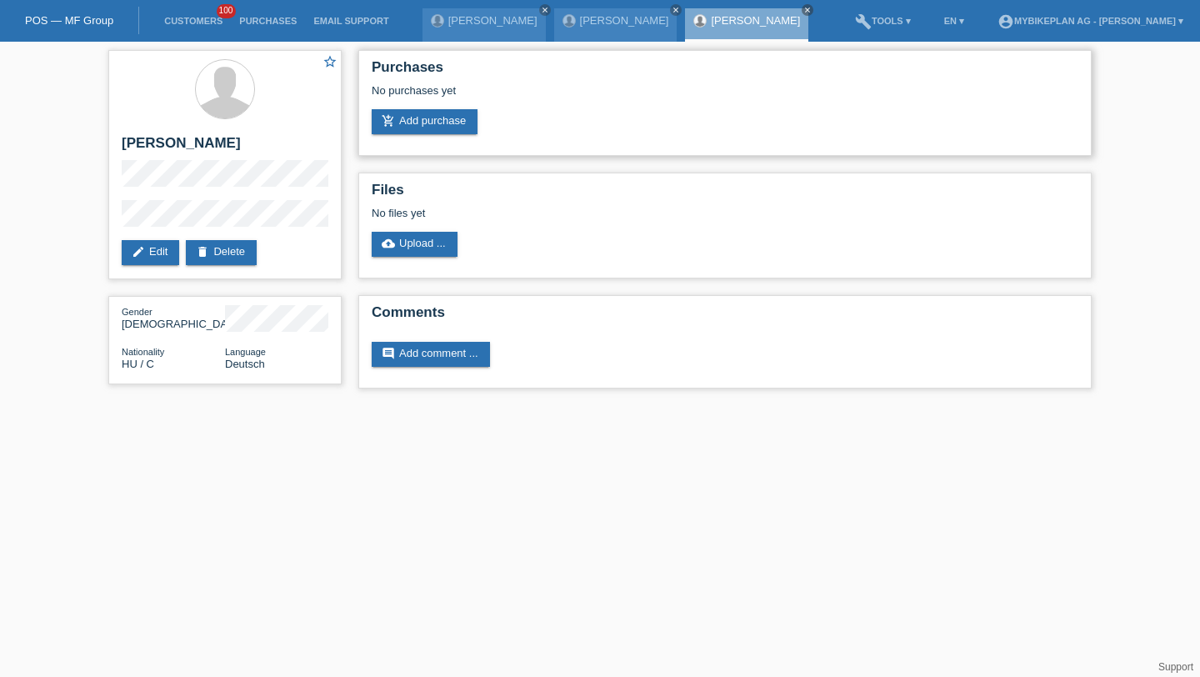
click at [455, 139] on div "Purchases No purchases yet add_shopping_cart Add purchase" at bounding box center [724, 103] width 733 height 106
click at [451, 130] on link "add_shopping_cart Add purchase" at bounding box center [425, 121] width 106 height 25
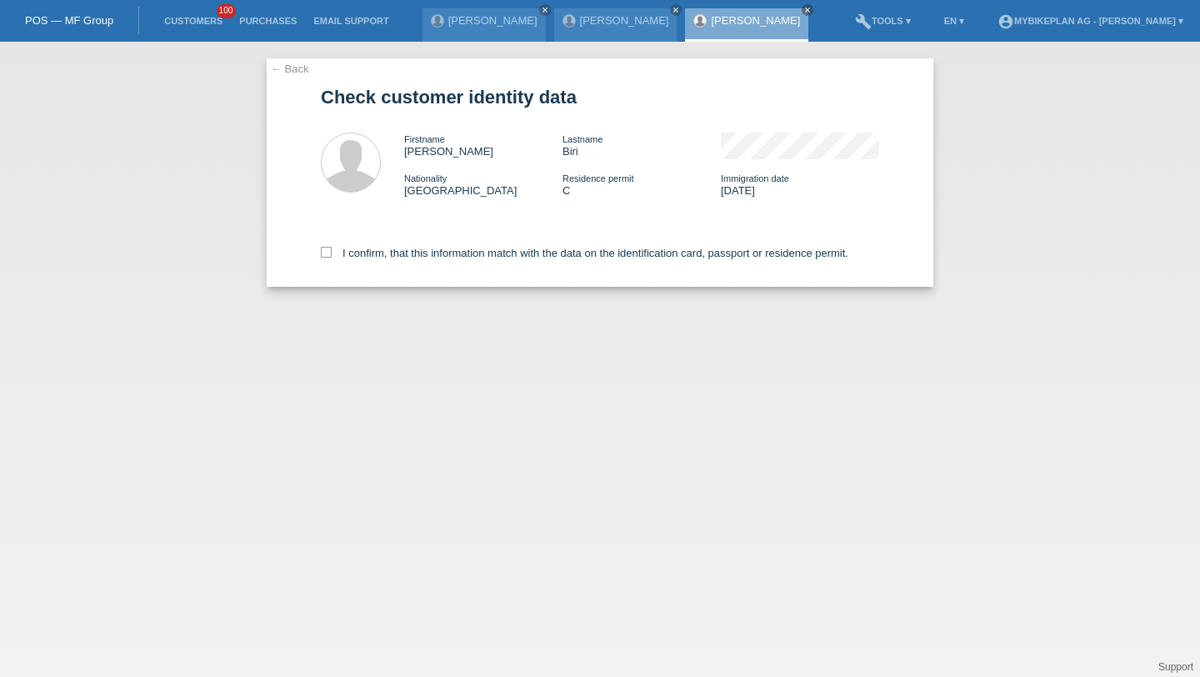
click at [471, 264] on div "I confirm, that this information match with the data on the identification card…" at bounding box center [600, 249] width 558 height 73
click at [476, 251] on label "I confirm, that this information match with the data on the identification card…" at bounding box center [585, 253] width 528 height 13
click at [332, 251] on input "I confirm, that this information match with the data on the identification card…" at bounding box center [326, 252] width 11 height 11
checkbox input "true"
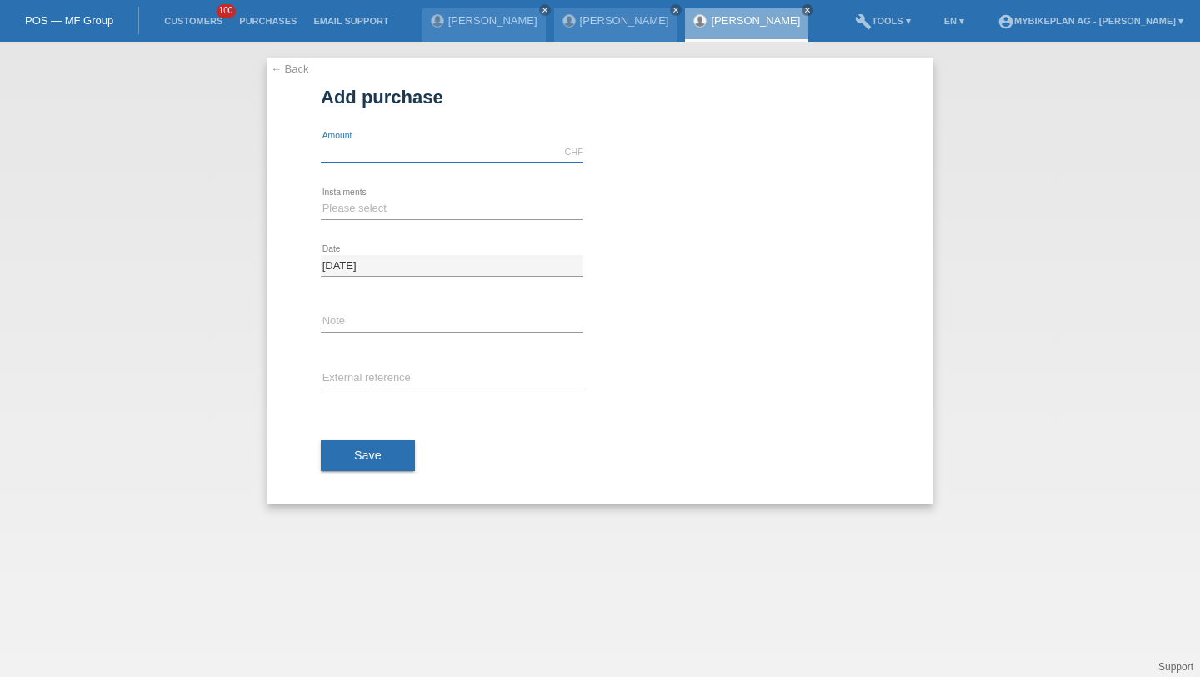
click at [431, 152] on input "text" at bounding box center [452, 152] width 263 height 21
type input "3999.00"
click at [388, 215] on select "Please select 6 instalments 12 instalments 18 instalments 24 instalments 36 ins…" at bounding box center [452, 208] width 263 height 20
click at [383, 222] on div "Please select 6 instalments 12 instalments 18 instalments 24 instalments 36 ins…" at bounding box center [452, 209] width 263 height 57
click at [383, 213] on select "Please select 6 instalments 12 instalments 18 instalments 24 instalments 36 ins…" at bounding box center [452, 208] width 263 height 20
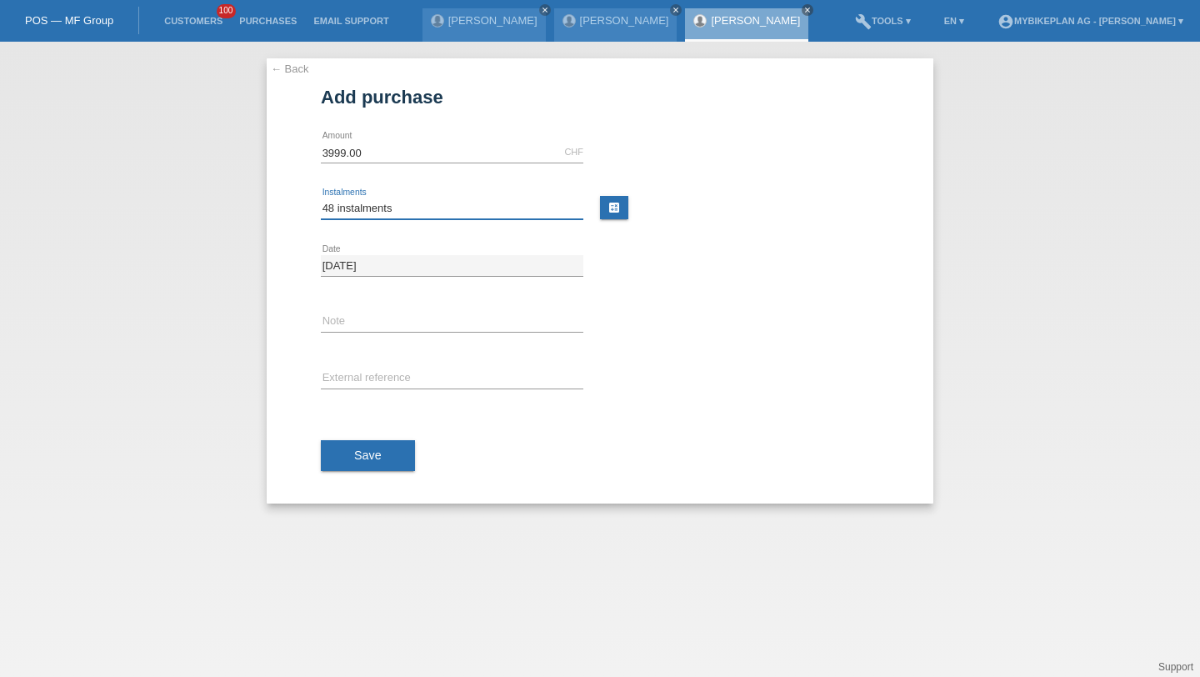
select select "487"
click at [377, 364] on div "error External reference" at bounding box center [452, 379] width 263 height 57
click at [377, 382] on input "text" at bounding box center [452, 378] width 263 height 21
paste input "42476864074"
type input "42476864074"
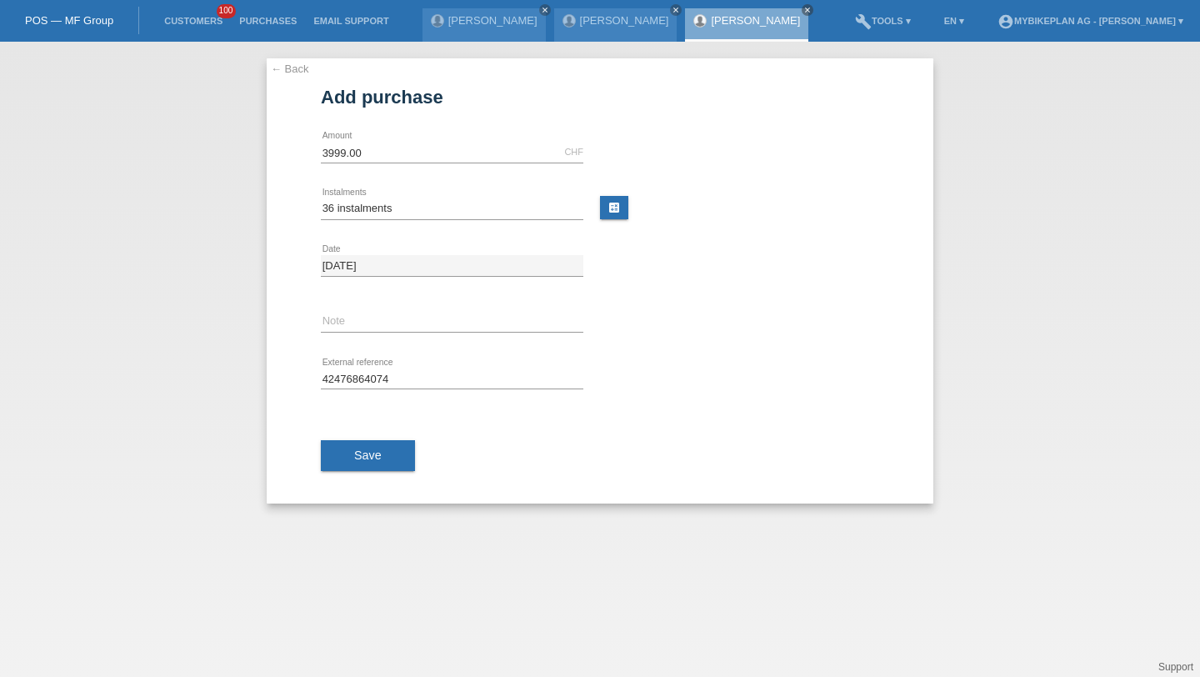
click at [395, 458] on button "Save" at bounding box center [368, 456] width 94 height 32
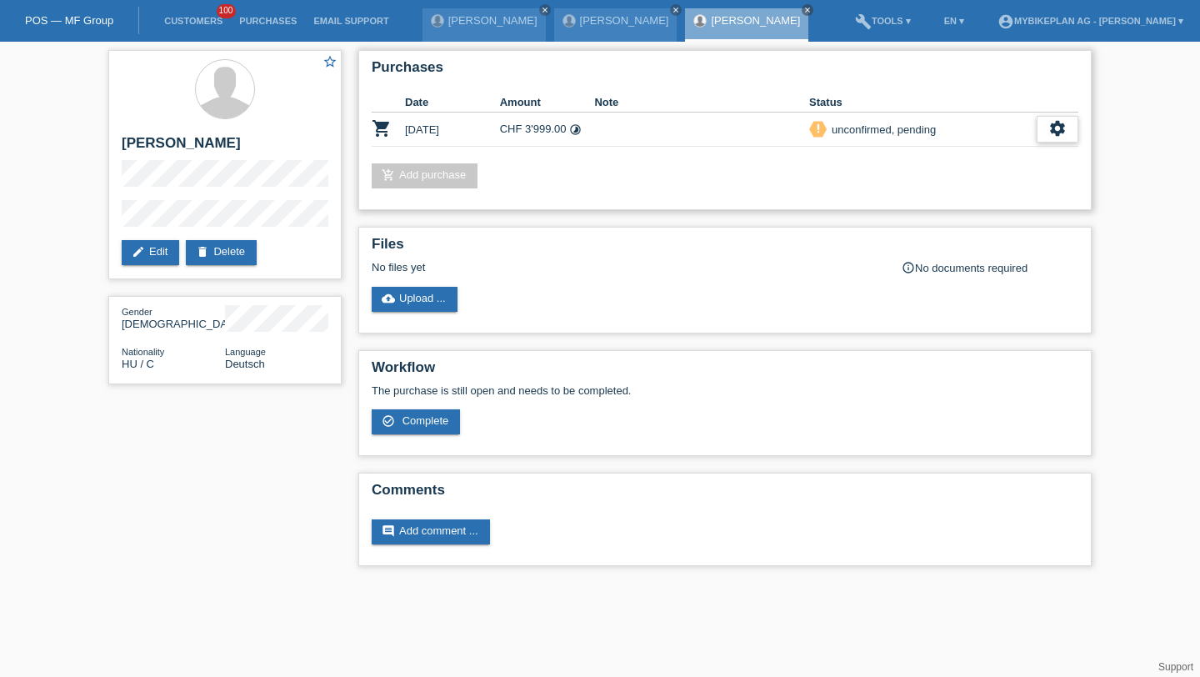
click at [1058, 128] on icon "settings" at bounding box center [1058, 128] width 18 height 18
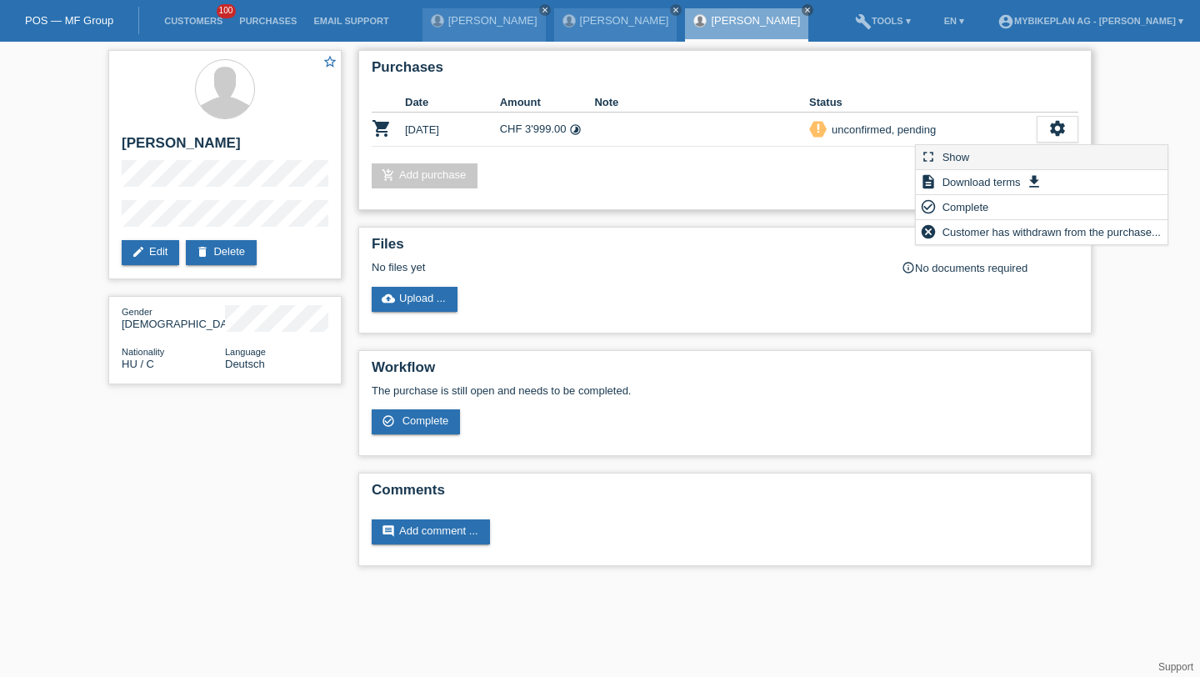
click at [1038, 157] on div "fullscreen Show" at bounding box center [1042, 157] width 252 height 25
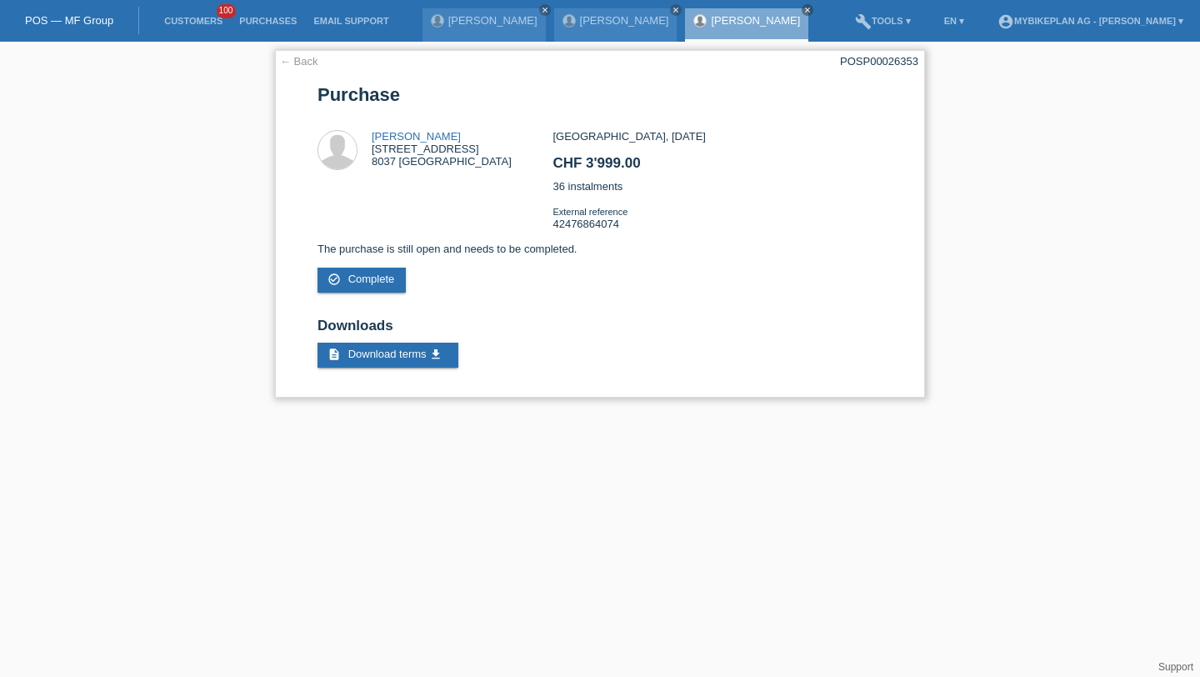
click at [899, 58] on div "POSP00026353" at bounding box center [879, 61] width 78 height 13
copy div "POSP00026353"
click at [202, 20] on link "Customers" at bounding box center [193, 21] width 75 height 10
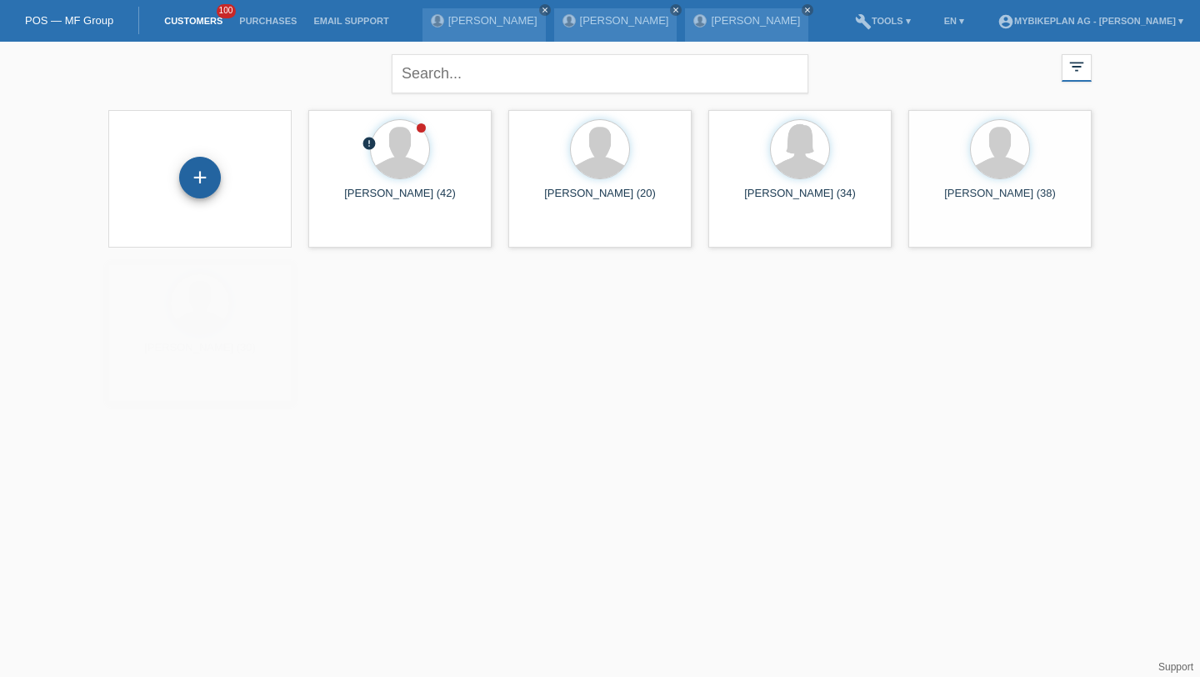
click at [208, 191] on div "+" at bounding box center [200, 177] width 40 height 28
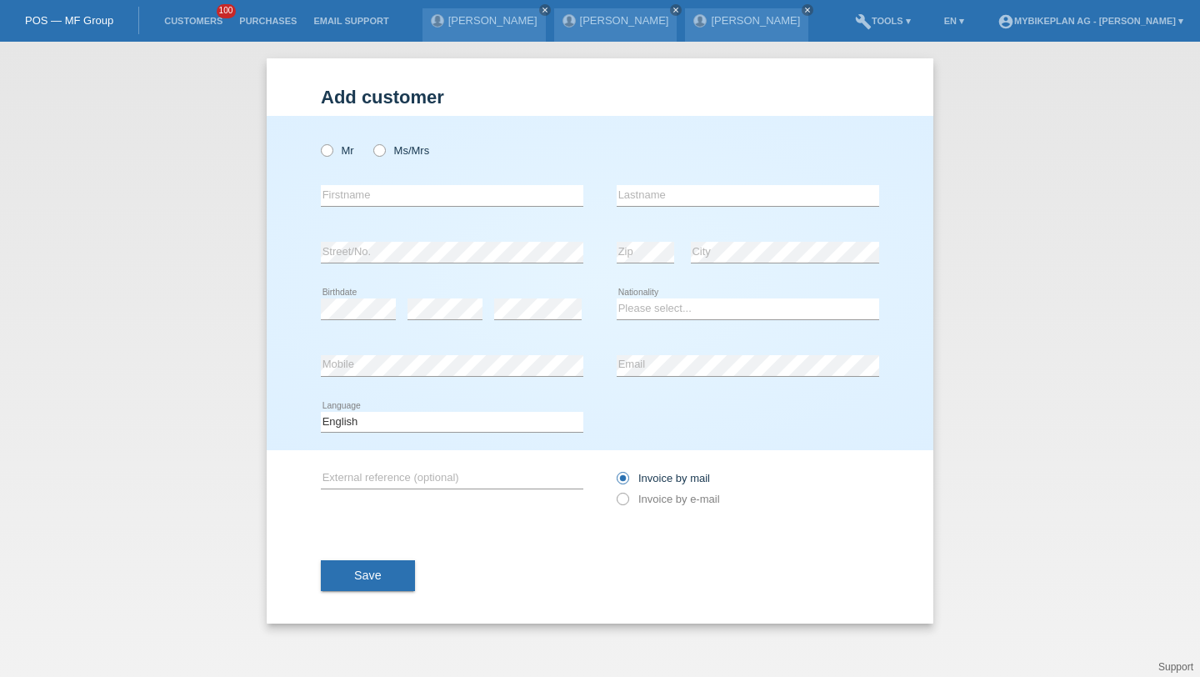
click at [397, 165] on div "Mr Ms/Mrs" at bounding box center [452, 150] width 263 height 34
click at [397, 161] on div "Mr Ms/Mrs" at bounding box center [452, 150] width 263 height 34
click at [396, 151] on label "Ms/Mrs" at bounding box center [401, 150] width 56 height 13
click at [384, 151] on input "Ms/Mrs" at bounding box center [378, 149] width 11 height 11
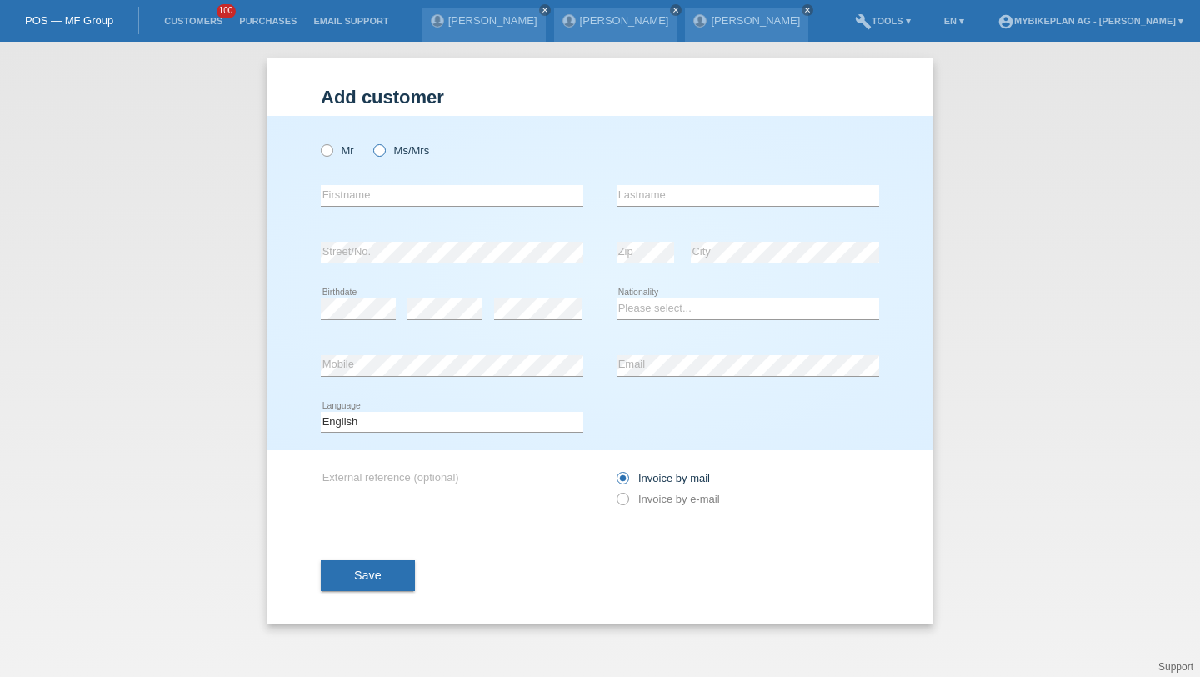
radio input "true"
click at [373, 204] on input "text" at bounding box center [452, 195] width 263 height 21
type input "[PERSON_NAME]"
click at [500, 320] on icon at bounding box center [538, 319] width 88 height 1
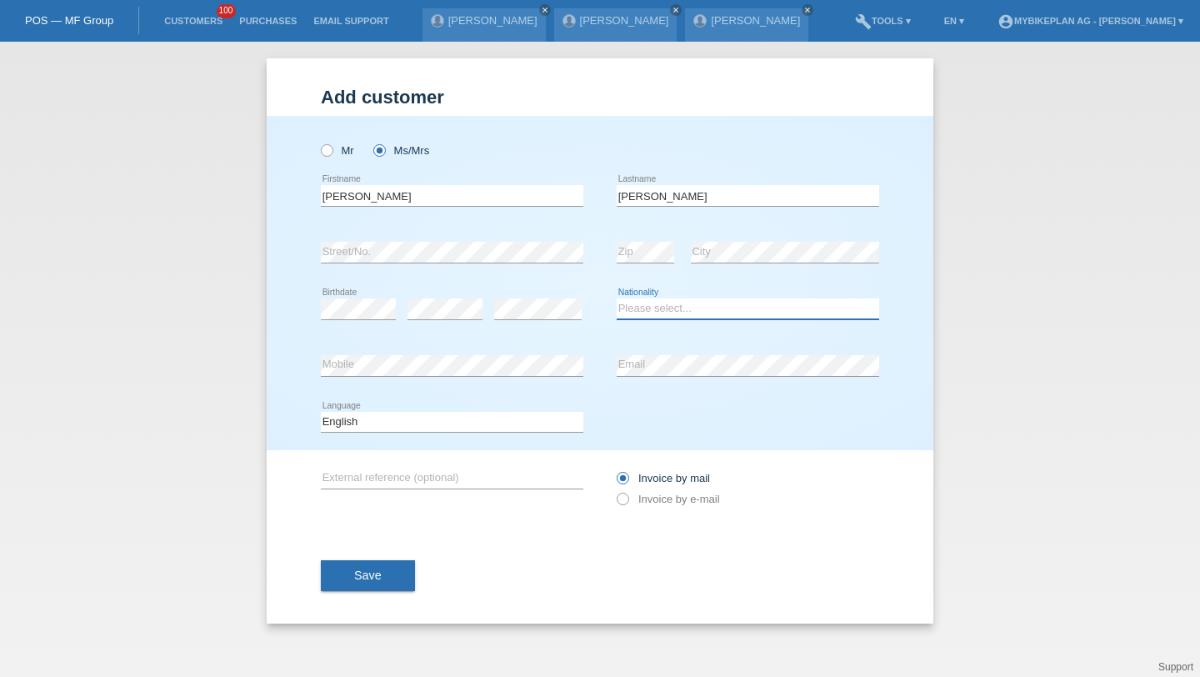
click at [661, 313] on select "Please select... [GEOGRAPHIC_DATA] [GEOGRAPHIC_DATA] [GEOGRAPHIC_DATA] [GEOGRAP…" at bounding box center [748, 308] width 263 height 20
select select "CL"
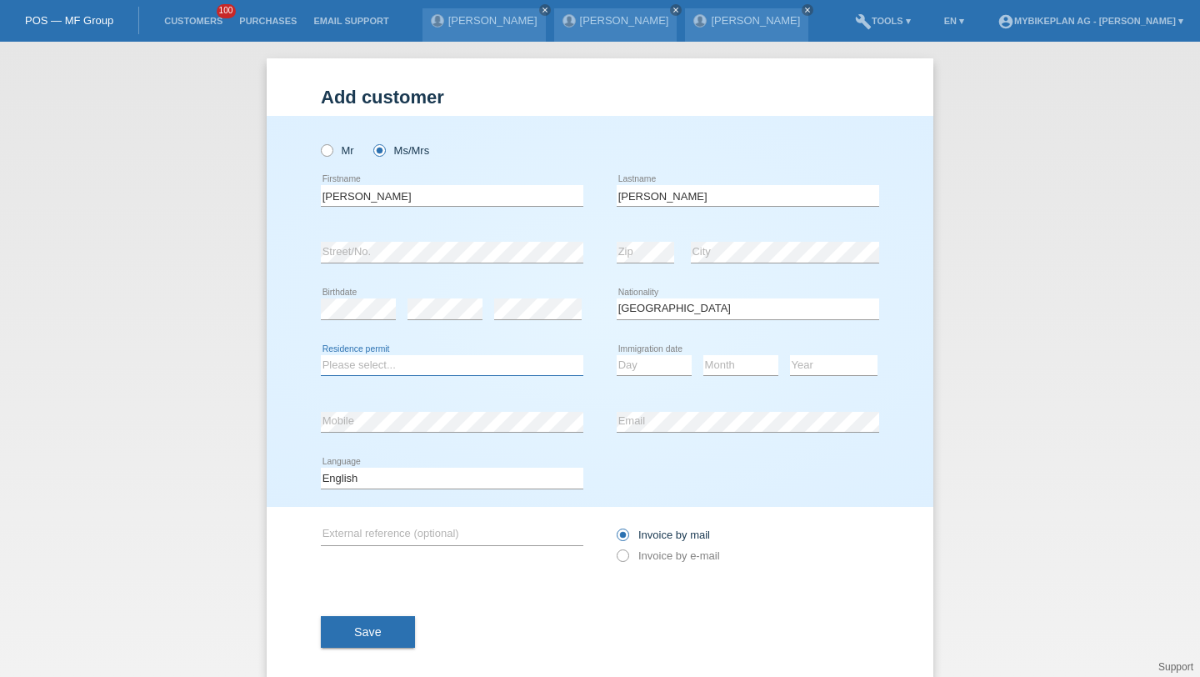
click at [404, 371] on select "Please select... C B B - Refugee status Other" at bounding box center [452, 365] width 263 height 20
select select "C"
click at [646, 368] on select "Day 01 02 03 04 05 06 07 08 09 10 11" at bounding box center [654, 365] width 75 height 20
select select "16"
click at [752, 363] on select "Month 01 02 03 04 05 06 07 08 09 10 11" at bounding box center [740, 365] width 75 height 20
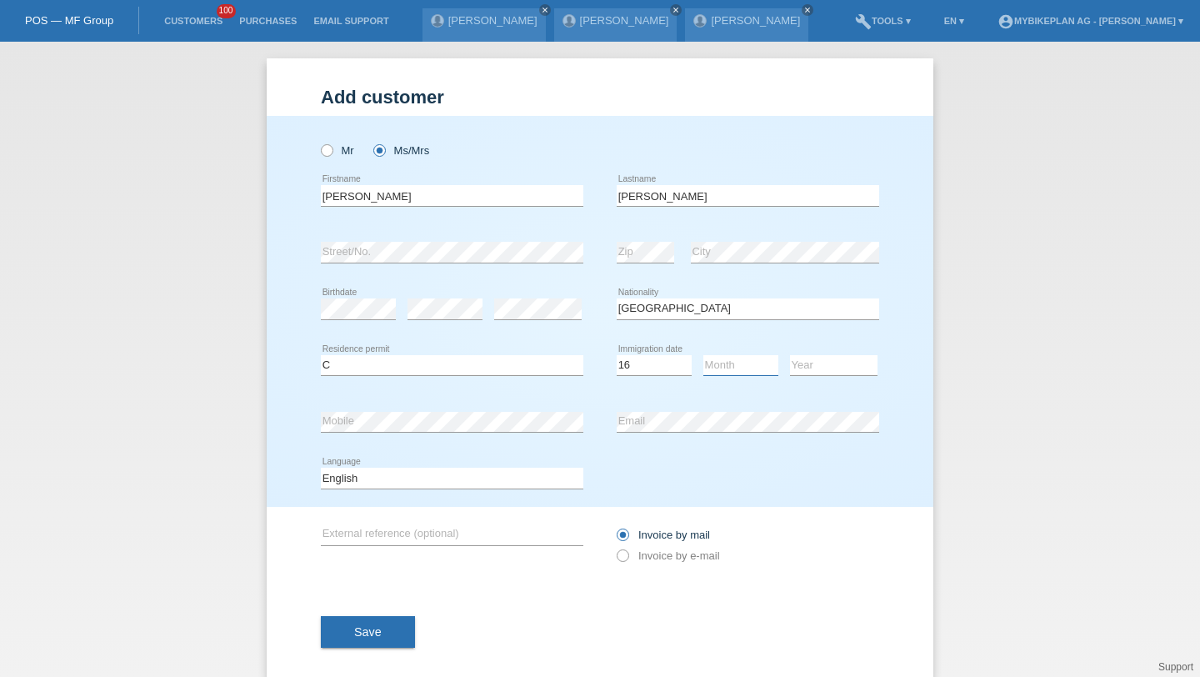
select select "05"
click at [819, 353] on div "Year [DATE] 2024 2023 2022 2021 2020 2019 2018 2017" at bounding box center [834, 366] width 88 height 57
click at [817, 374] on select "Year [DATE] 2024 2023 2022 2021 2020 2019 2018 2017 2016 2015 2014 2013 2012 20…" at bounding box center [834, 365] width 88 height 20
select select "1988"
click at [473, 469] on select "Deutsch Français Italiano English" at bounding box center [452, 478] width 263 height 20
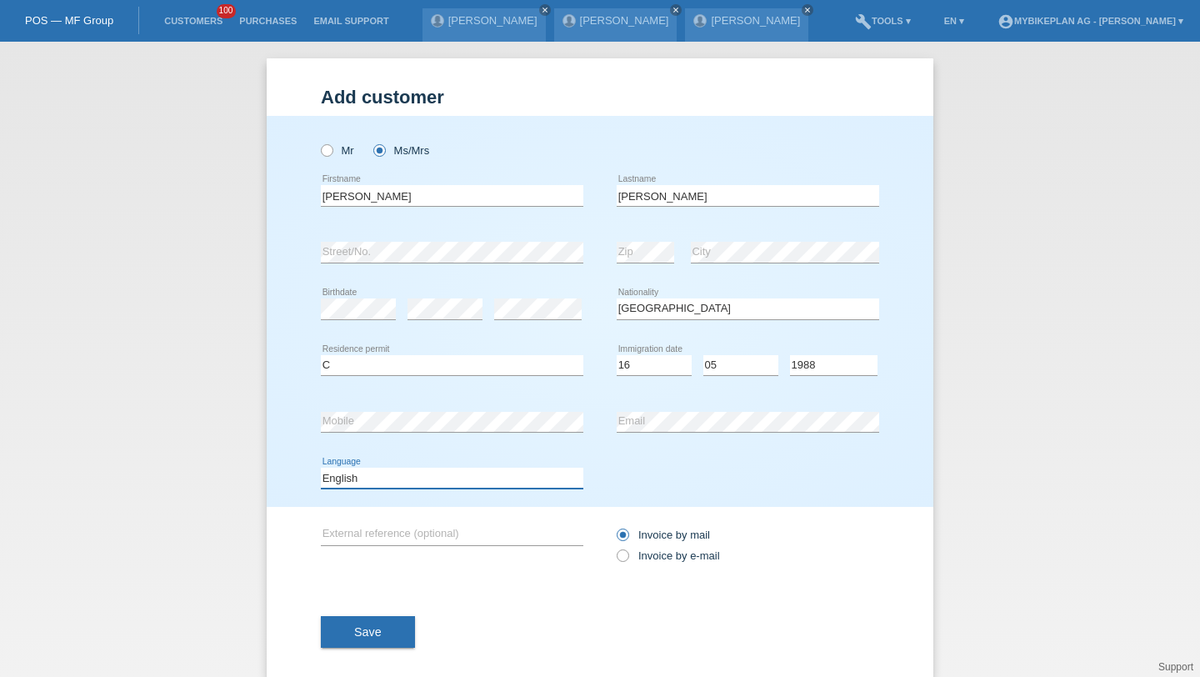
select select "de"
click at [638, 566] on div "Invoice by mail Invoice by e-mail" at bounding box center [748, 545] width 263 height 42
click at [643, 562] on label "Invoice by e-mail" at bounding box center [668, 555] width 103 height 13
click at [628, 562] on input "Invoice by e-mail" at bounding box center [622, 559] width 11 height 21
radio input "true"
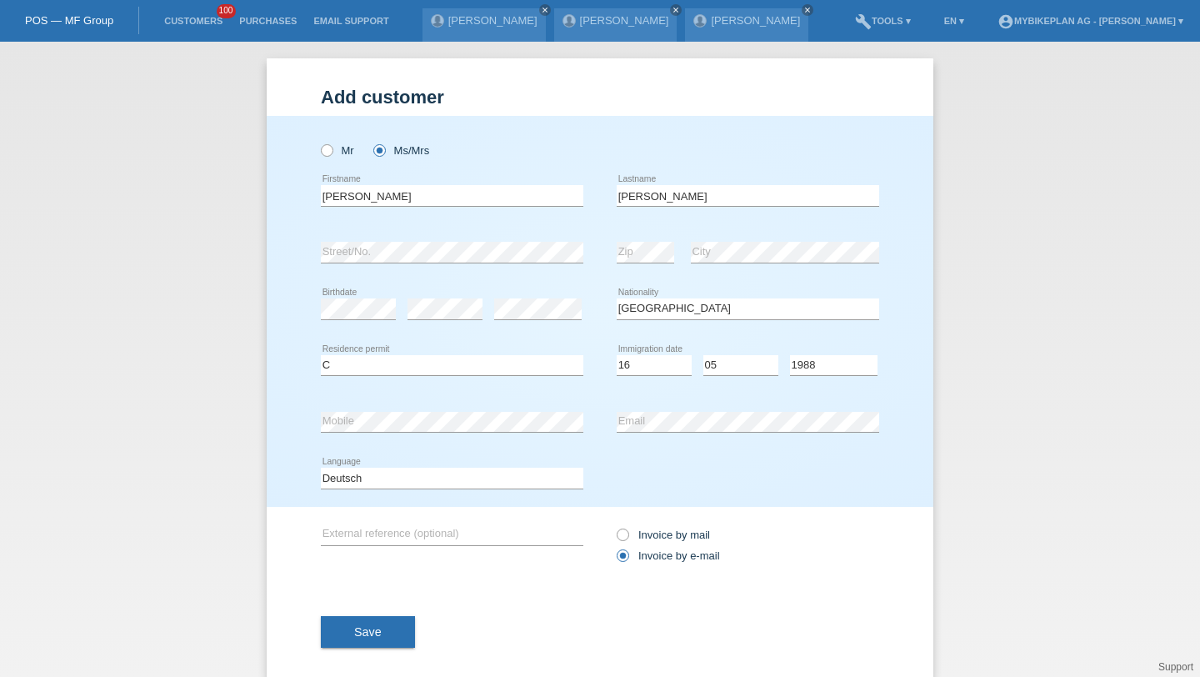
click at [383, 653] on div "Save" at bounding box center [600, 631] width 558 height 97
click at [386, 628] on button "Save" at bounding box center [368, 632] width 94 height 32
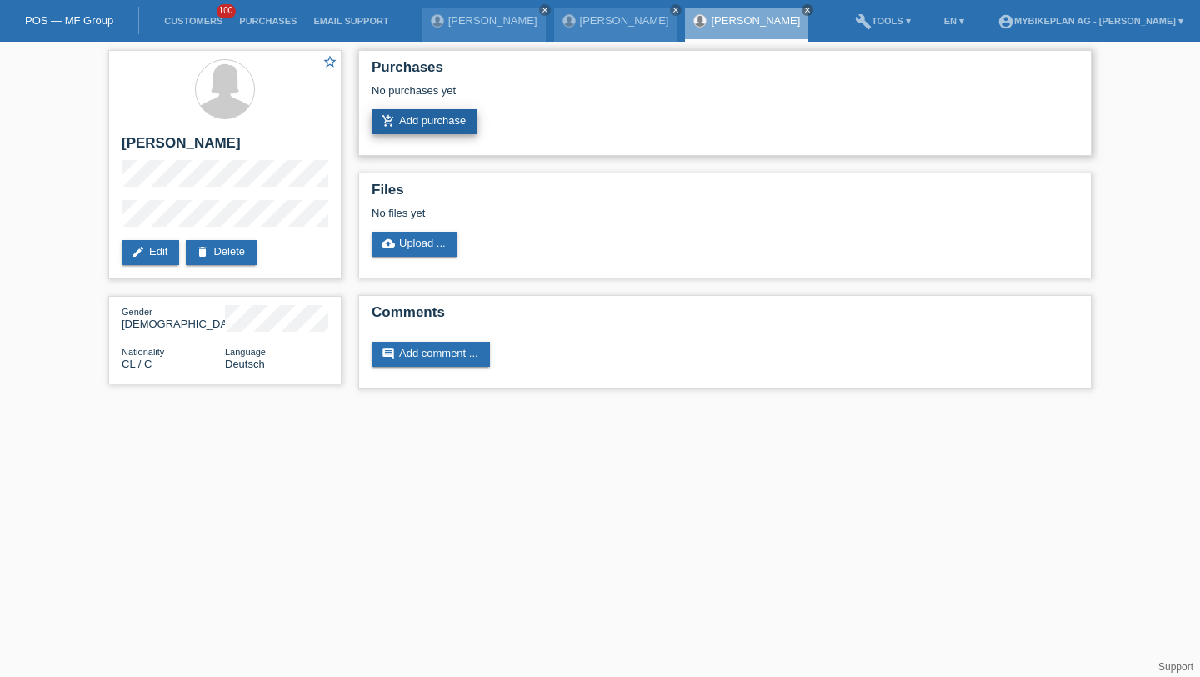
click at [422, 115] on link "add_shopping_cart Add purchase" at bounding box center [425, 121] width 106 height 25
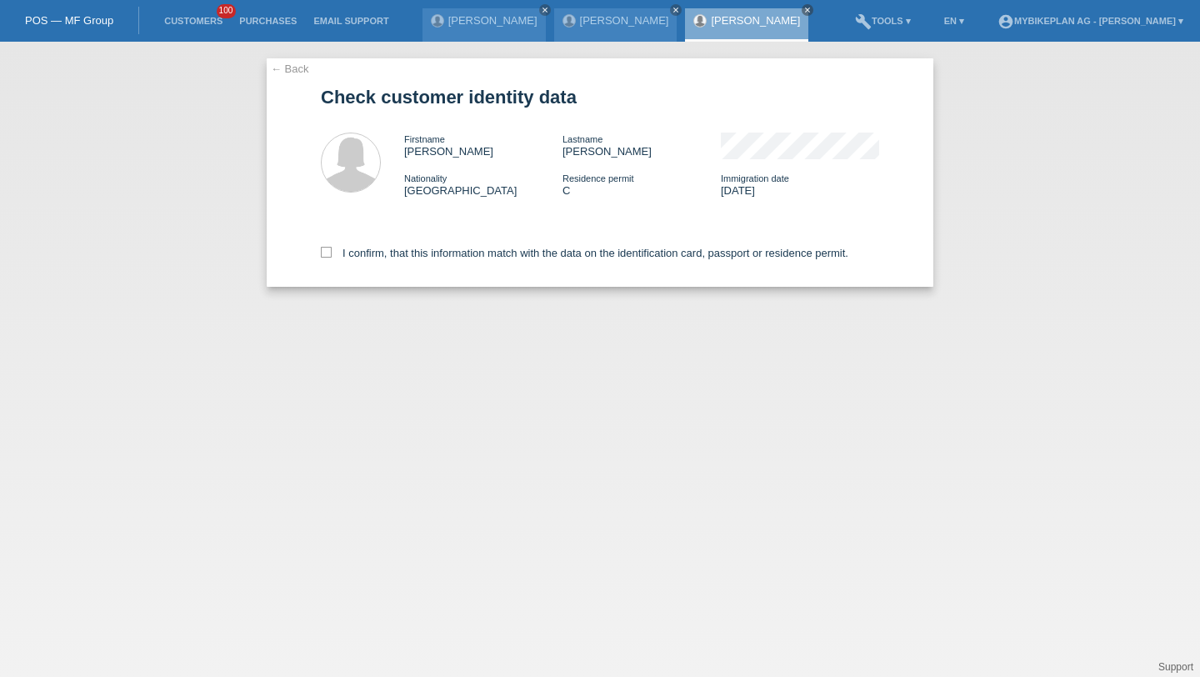
click at [362, 263] on div "I confirm, that this information match with the data on the identification card…" at bounding box center [600, 249] width 558 height 73
click at [370, 256] on label "I confirm, that this information match with the data on the identification card…" at bounding box center [585, 253] width 528 height 13
click at [332, 256] on input "I confirm, that this information match with the data on the identification card…" at bounding box center [326, 252] width 11 height 11
checkbox input "true"
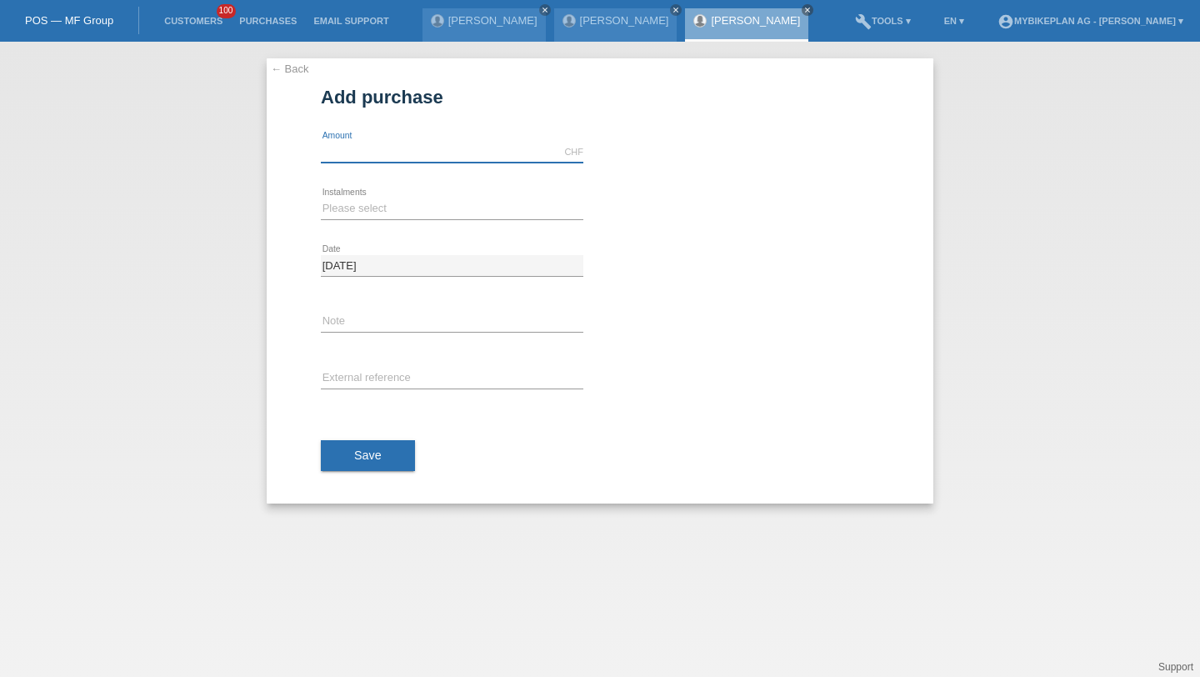
click at [366, 160] on input "text" at bounding box center [452, 152] width 263 height 21
type input "2850.00"
click at [371, 208] on select "Please select 6 instalments 12 instalments 18 instalments 24 instalments 36 ins…" at bounding box center [452, 208] width 263 height 20
select select "488"
click at [363, 398] on div "error External reference" at bounding box center [452, 379] width 263 height 57
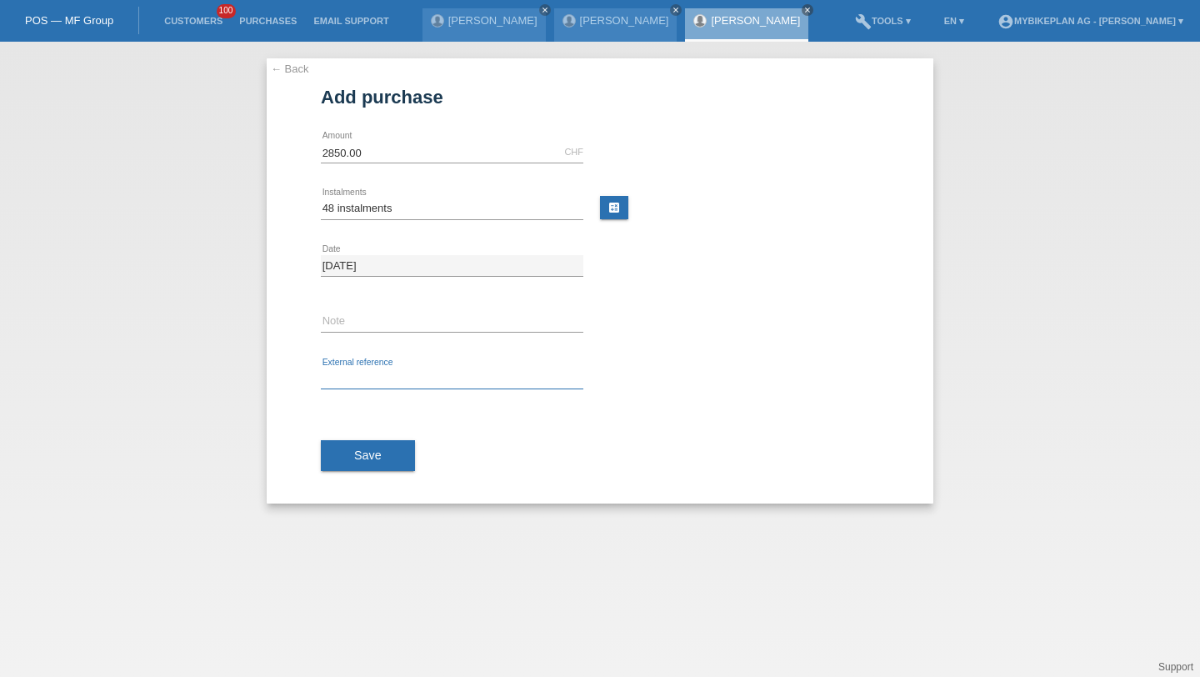
click at [365, 379] on input "text" at bounding box center [452, 378] width 263 height 21
paste input "42496275560"
type input "42496275560"
click at [358, 468] on button "Save" at bounding box center [368, 456] width 94 height 32
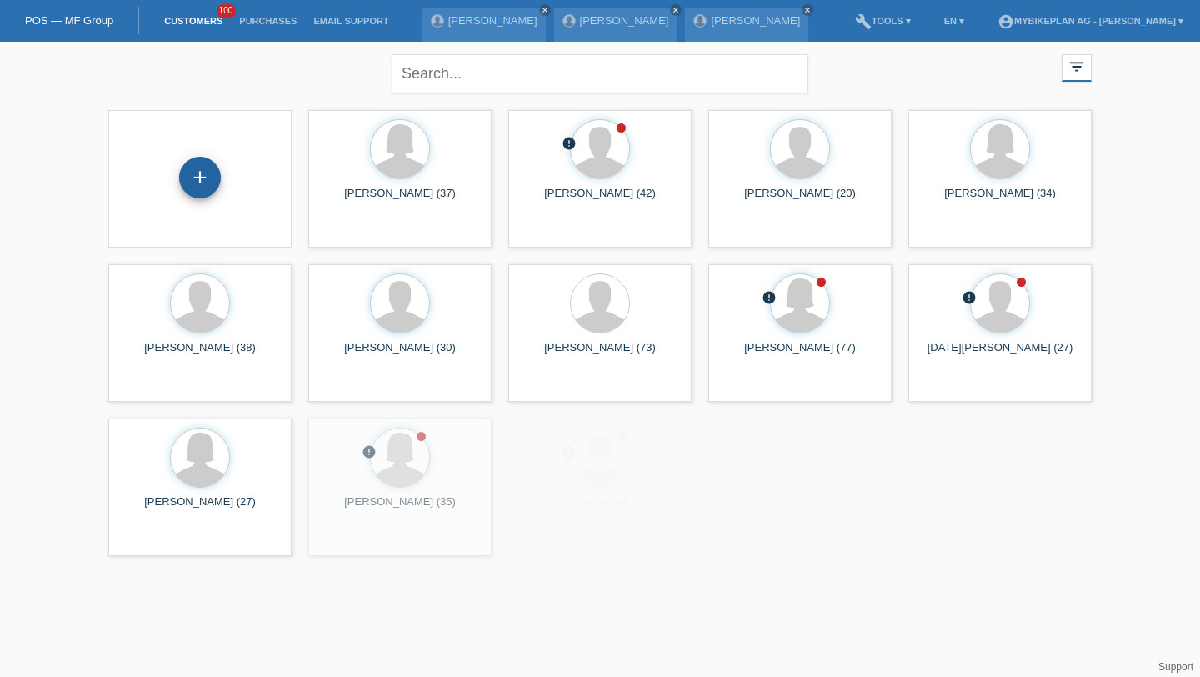
click at [204, 175] on div "+" at bounding box center [200, 178] width 42 height 42
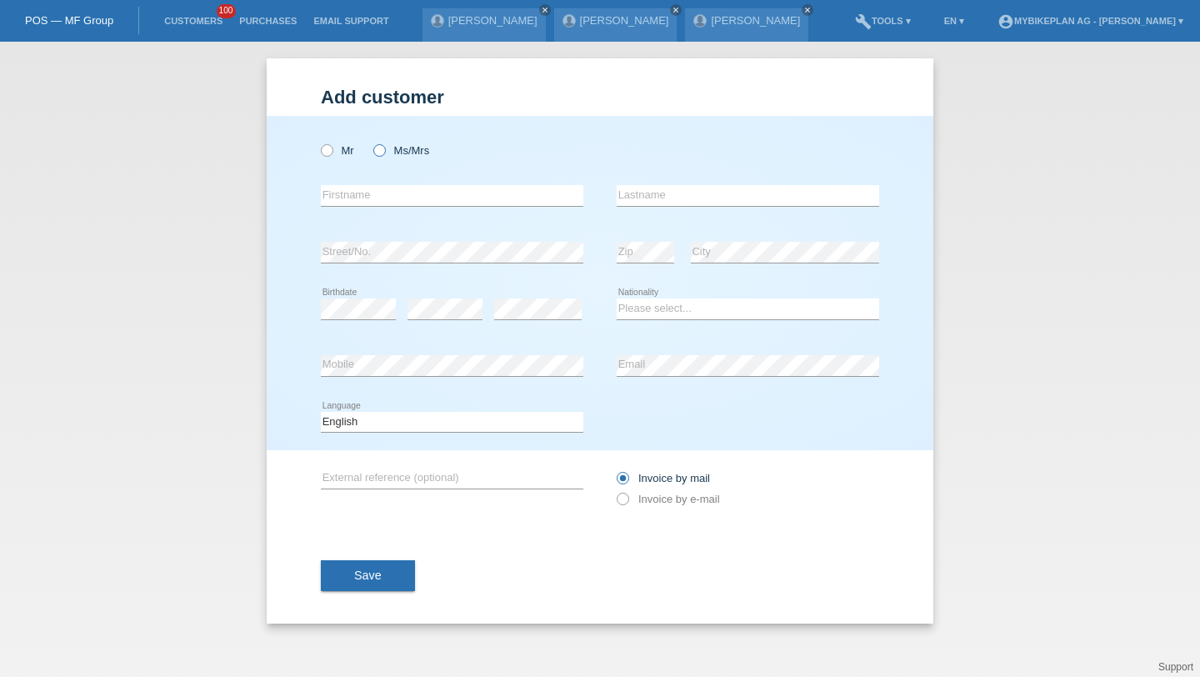
click at [389, 151] on label "Ms/Mrs" at bounding box center [401, 150] width 56 height 13
click at [384, 151] on input "Ms/Mrs" at bounding box center [378, 149] width 11 height 11
radio input "true"
click at [318, 142] on icon at bounding box center [318, 142] width 0 height 0
click at [328, 150] on input "Mr" at bounding box center [326, 149] width 11 height 11
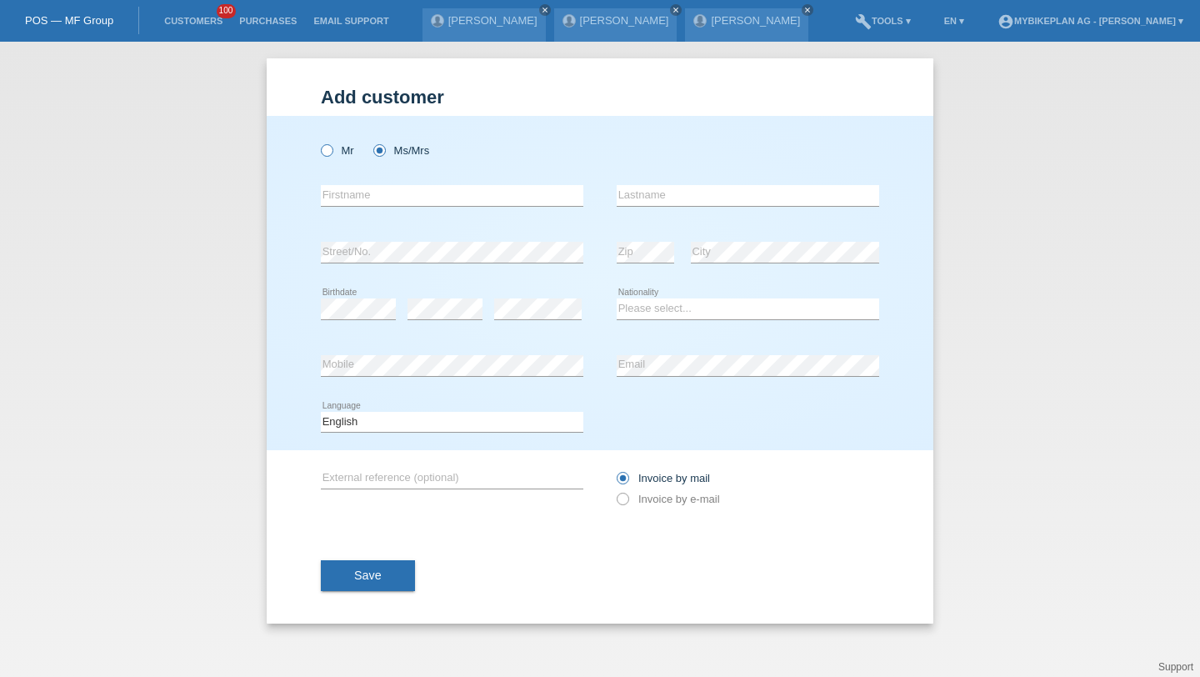
radio input "true"
click at [346, 185] on div "error Firstname" at bounding box center [452, 196] width 263 height 57
click at [354, 200] on input "text" at bounding box center [452, 195] width 263 height 21
paste input "[PERSON_NAME]"
type input "[PERSON_NAME]"
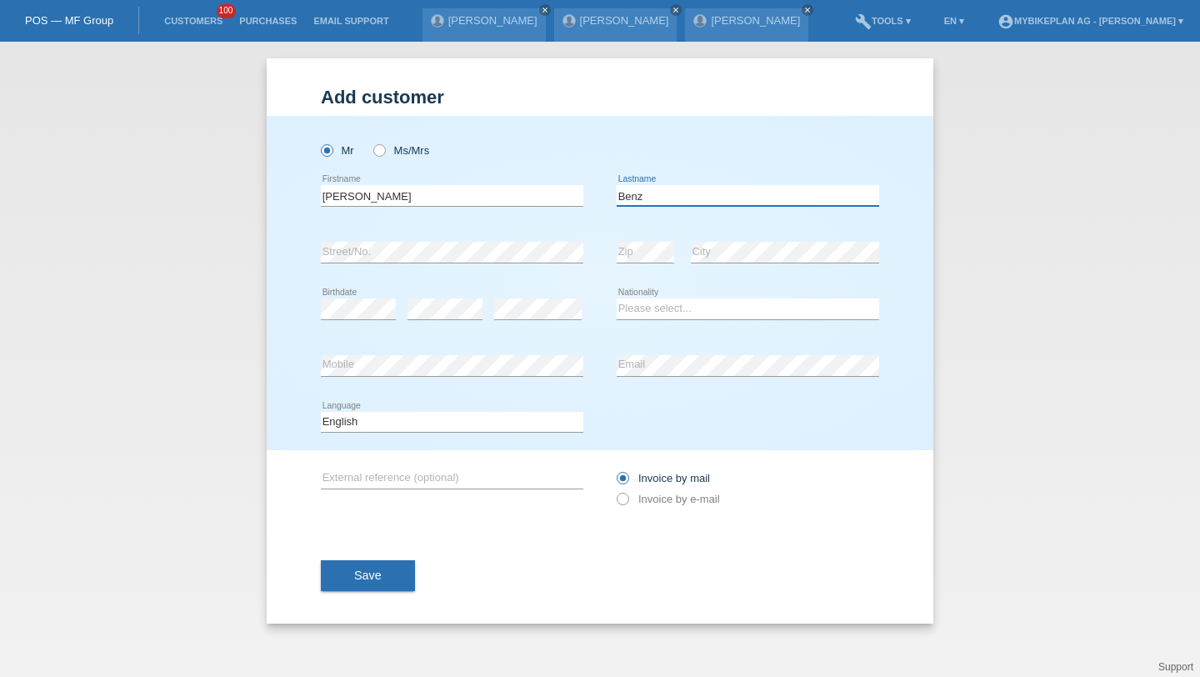
type input "Benz"
click at [652, 305] on select "Please select... [GEOGRAPHIC_DATA] [GEOGRAPHIC_DATA] [GEOGRAPHIC_DATA] [GEOGRAP…" at bounding box center [748, 308] width 263 height 20
select select "CH"
click at [553, 381] on div "error Mobile" at bounding box center [452, 366] width 263 height 57
click at [485, 428] on select "Deutsch Français Italiano English" at bounding box center [452, 422] width 263 height 20
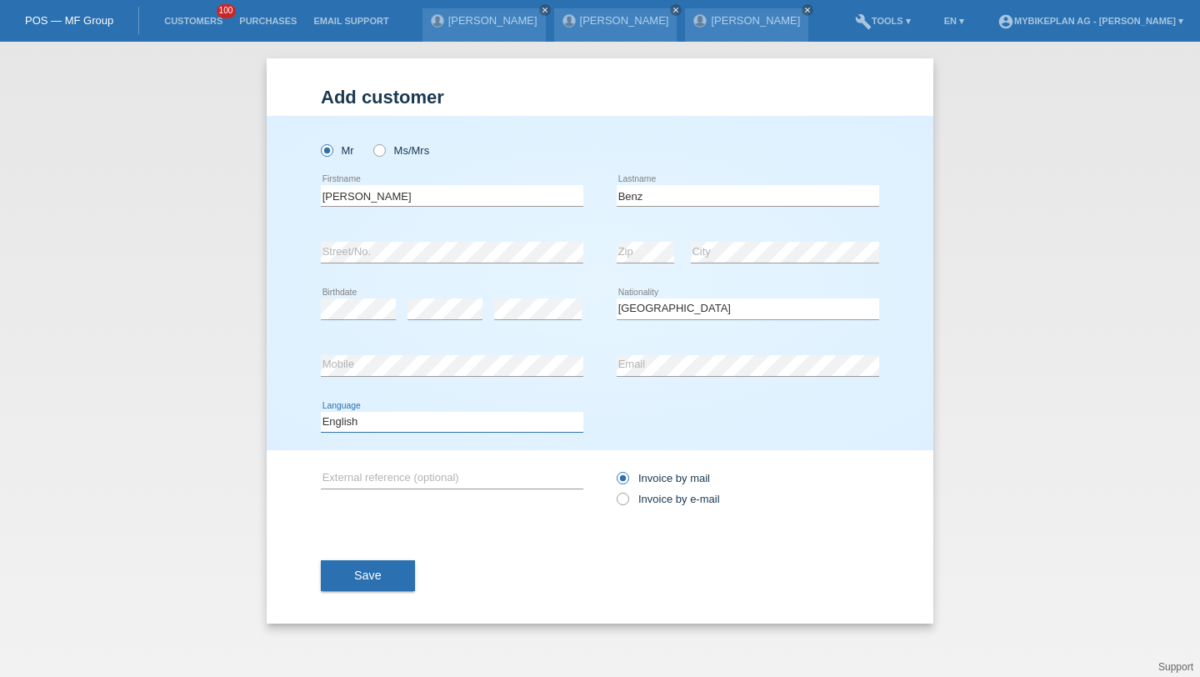
select select "de"
click at [668, 526] on div "Invoice by mail Invoice by e-mail" at bounding box center [748, 488] width 263 height 77
click at [663, 503] on label "Invoice by e-mail" at bounding box center [668, 499] width 103 height 13
click at [628, 503] on input "Invoice by e-mail" at bounding box center [622, 503] width 11 height 21
radio input "true"
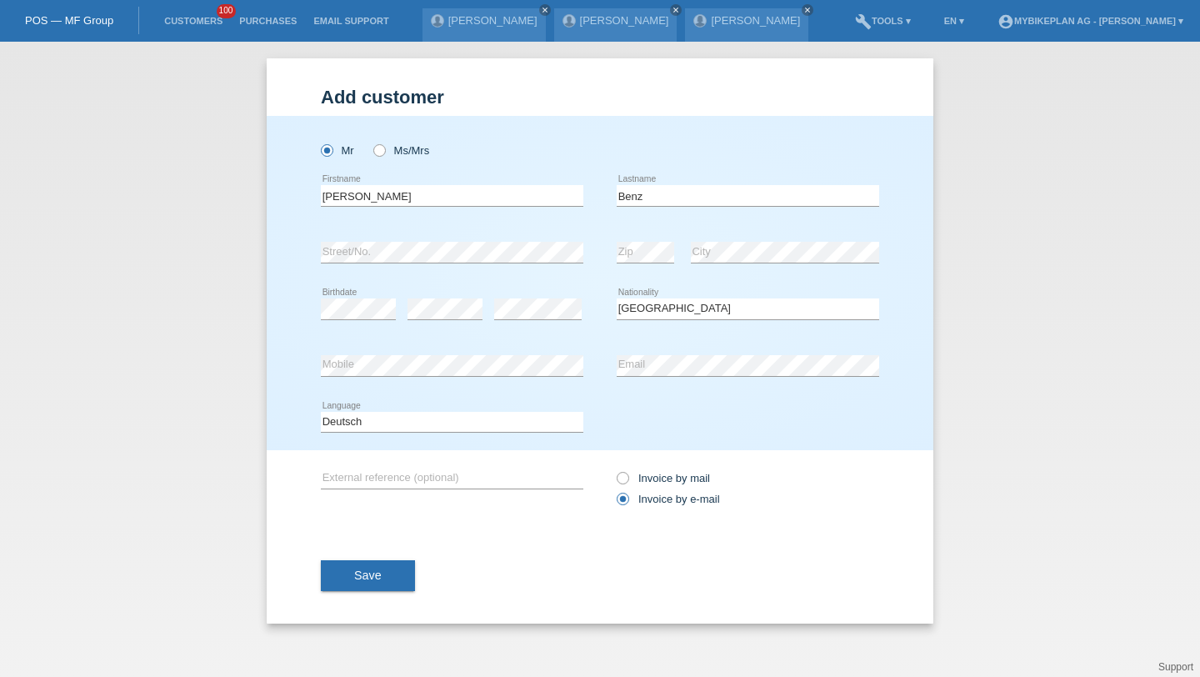
click at [375, 571] on span "Save" at bounding box center [368, 574] width 28 height 13
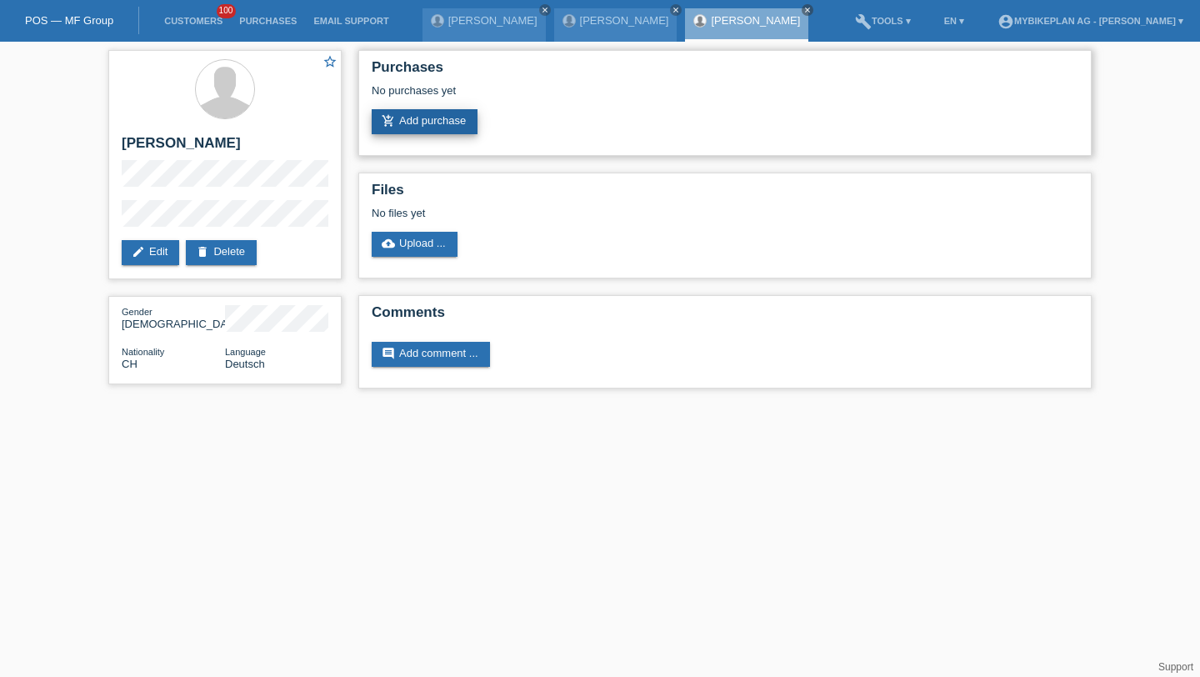
click at [444, 132] on link "add_shopping_cart Add purchase" at bounding box center [425, 121] width 106 height 25
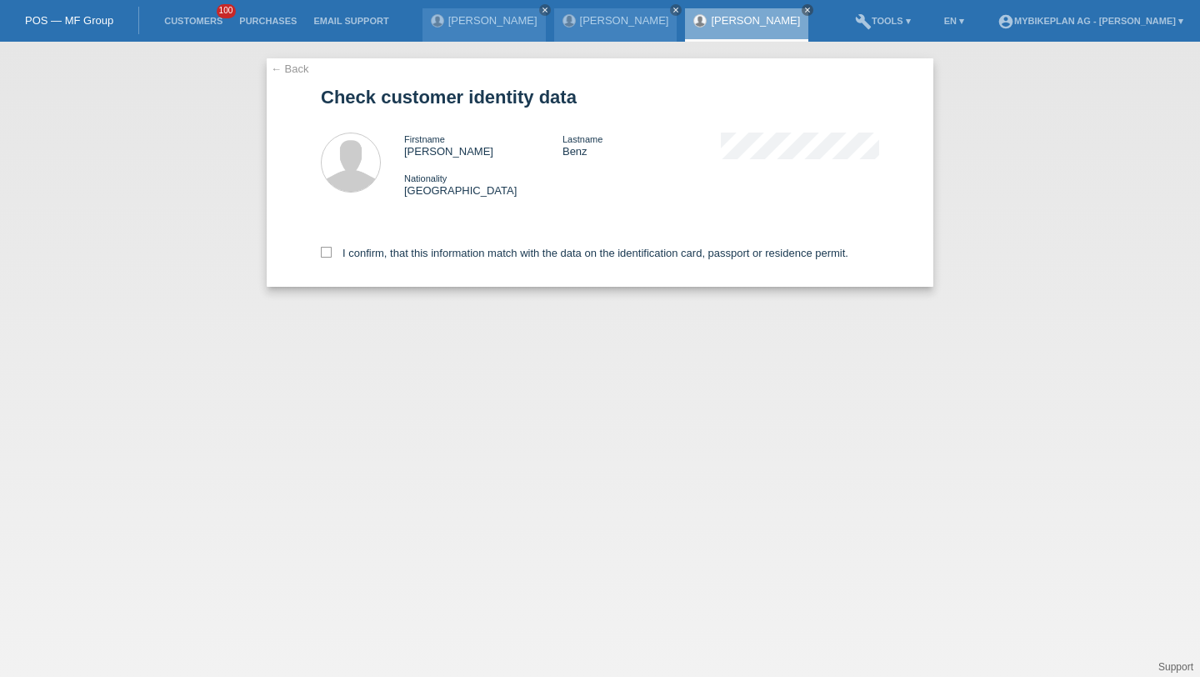
click at [373, 248] on div "I confirm, that this information match with the data on the identification card…" at bounding box center [600, 249] width 558 height 73
click at [373, 259] on label "I confirm, that this information match with the data on the identification card…" at bounding box center [585, 253] width 528 height 13
click at [332, 258] on input "I confirm, that this information match with the data on the identification card…" at bounding box center [326, 252] width 11 height 11
checkbox input "true"
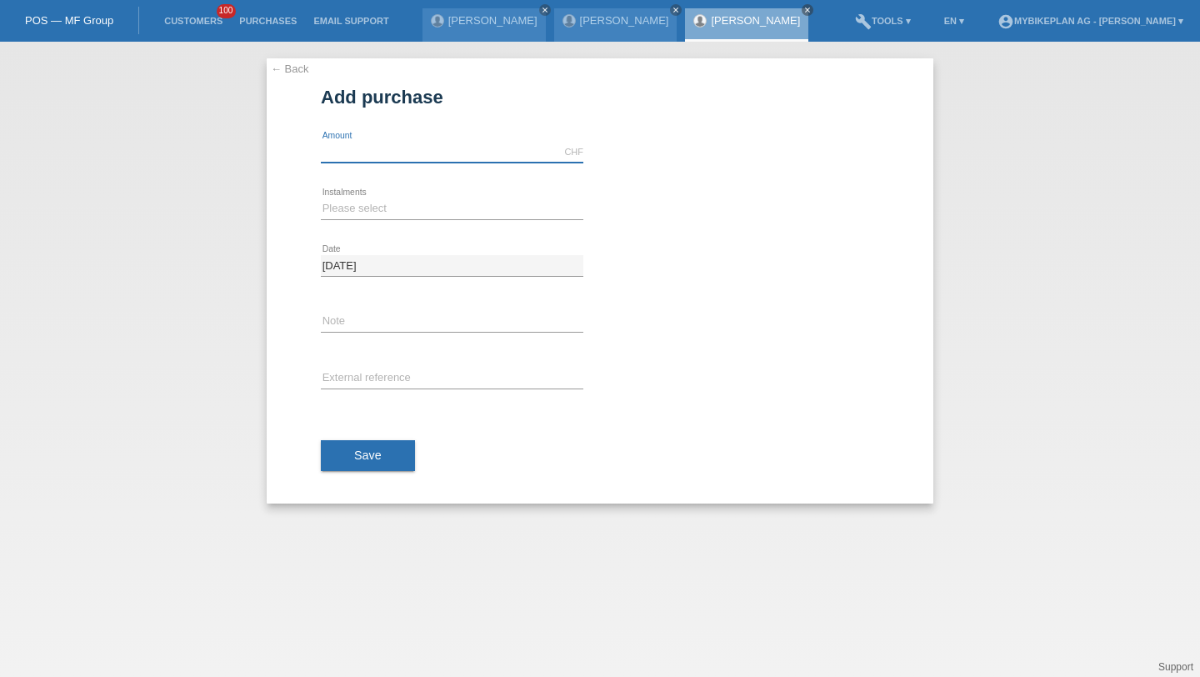
click at [350, 149] on input "text" at bounding box center [452, 152] width 263 height 21
type input "4799.00"
click at [331, 201] on select "Please select 6 instalments 12 instalments 18 instalments 24 instalments 36 ins…" at bounding box center [452, 208] width 263 height 20
select select "487"
click at [365, 377] on input "text" at bounding box center [452, 378] width 263 height 21
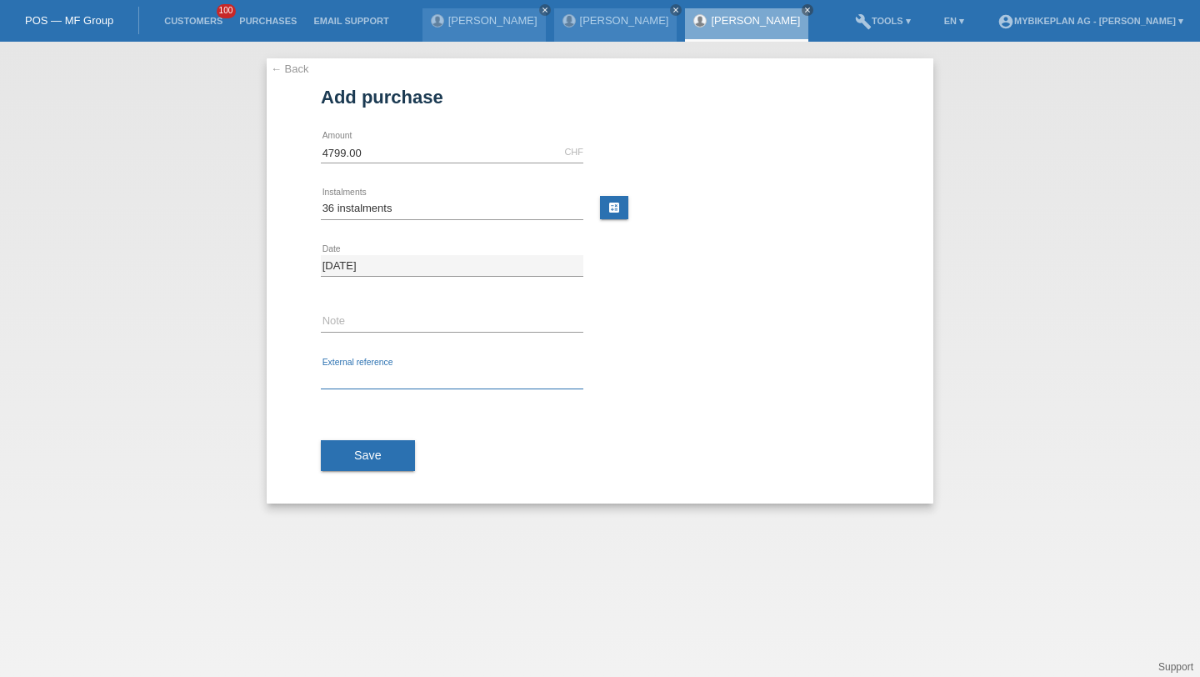
paste input "42495522208"
type input "42495522208"
click at [373, 478] on div "Save" at bounding box center [600, 456] width 558 height 97
click at [388, 453] on button "Save" at bounding box center [368, 456] width 94 height 32
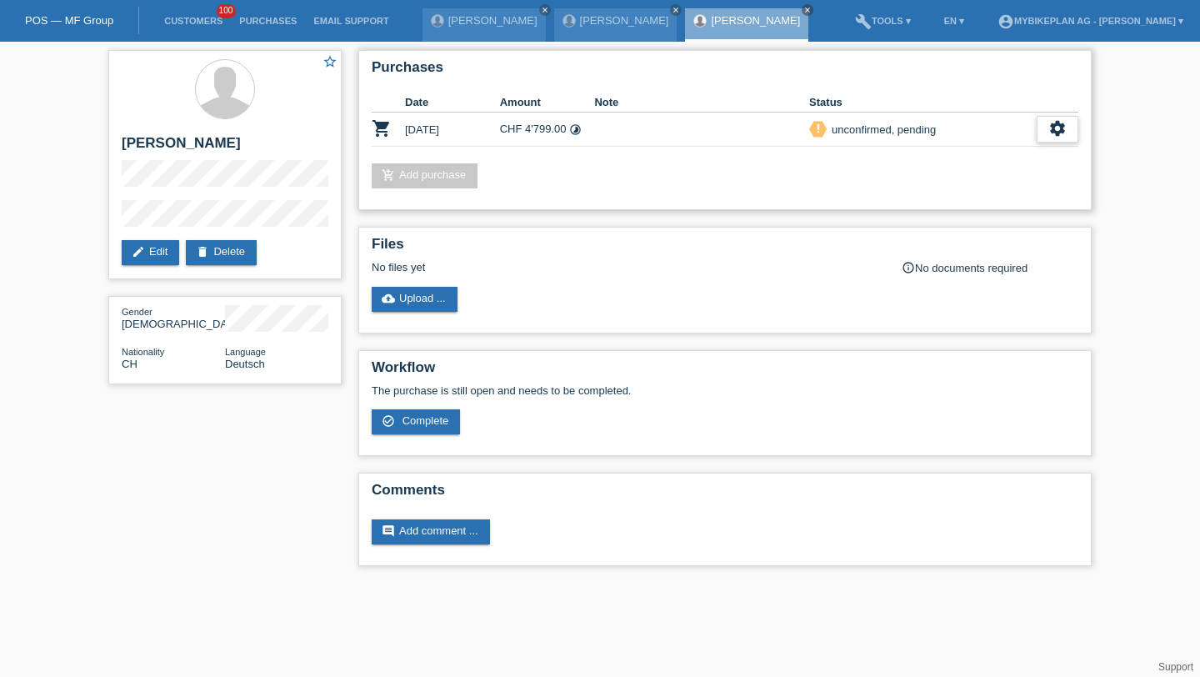
click at [1044, 123] on div "settings" at bounding box center [1058, 129] width 42 height 27
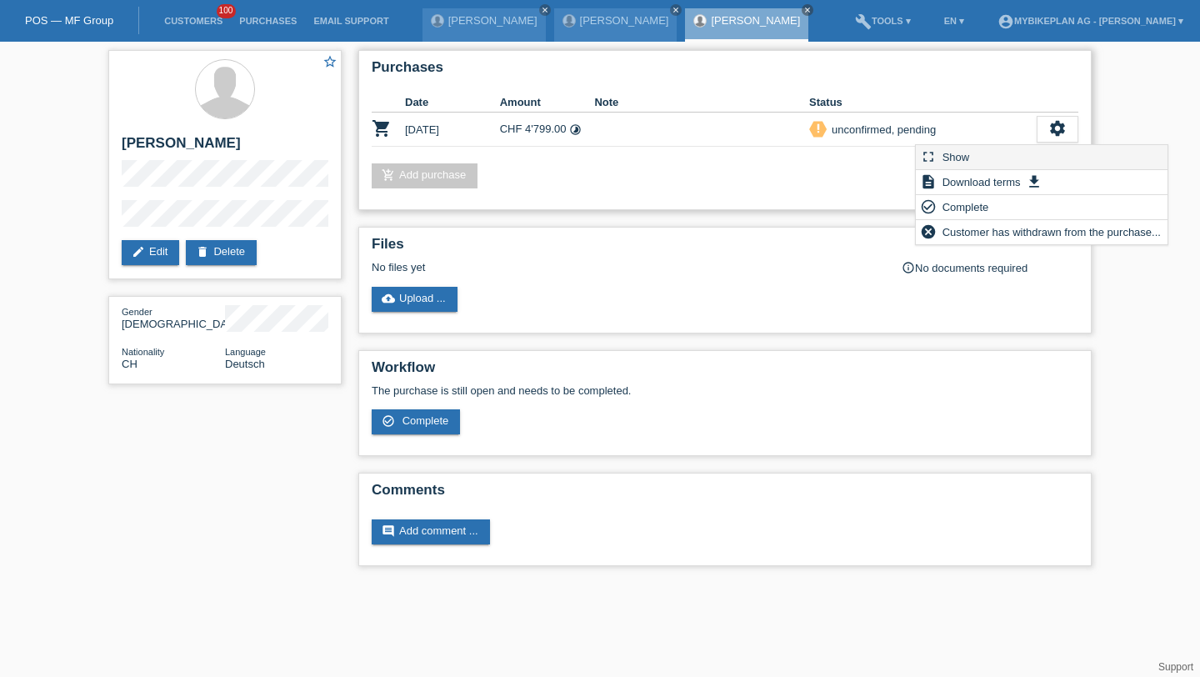
click at [1040, 153] on div "fullscreen Show" at bounding box center [1042, 157] width 252 height 25
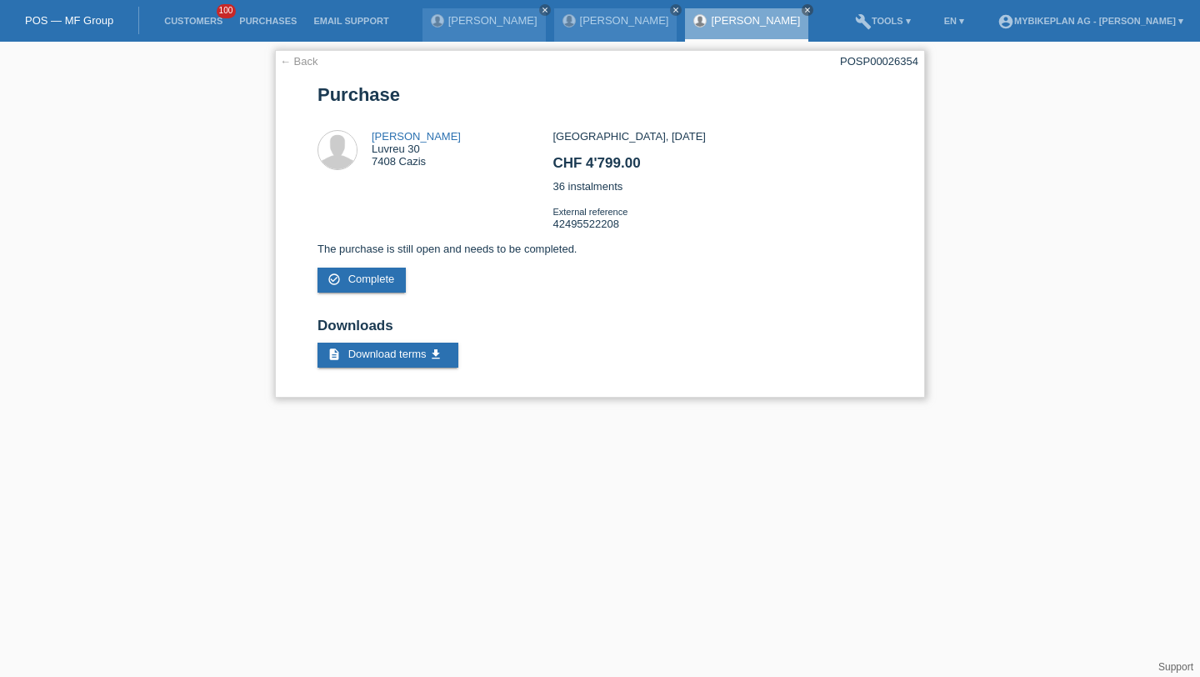
click at [883, 51] on div "← Back POSP00026354 [GEOGRAPHIC_DATA] [PERSON_NAME] Luvreu 30 7408 Cazis CHF 4'…" at bounding box center [600, 224] width 650 height 348
click at [884, 55] on div "POSP00026354" at bounding box center [879, 61] width 78 height 13
copy div "POSP00026354"
